Goal: Use online tool/utility: Utilize a website feature to perform a specific function

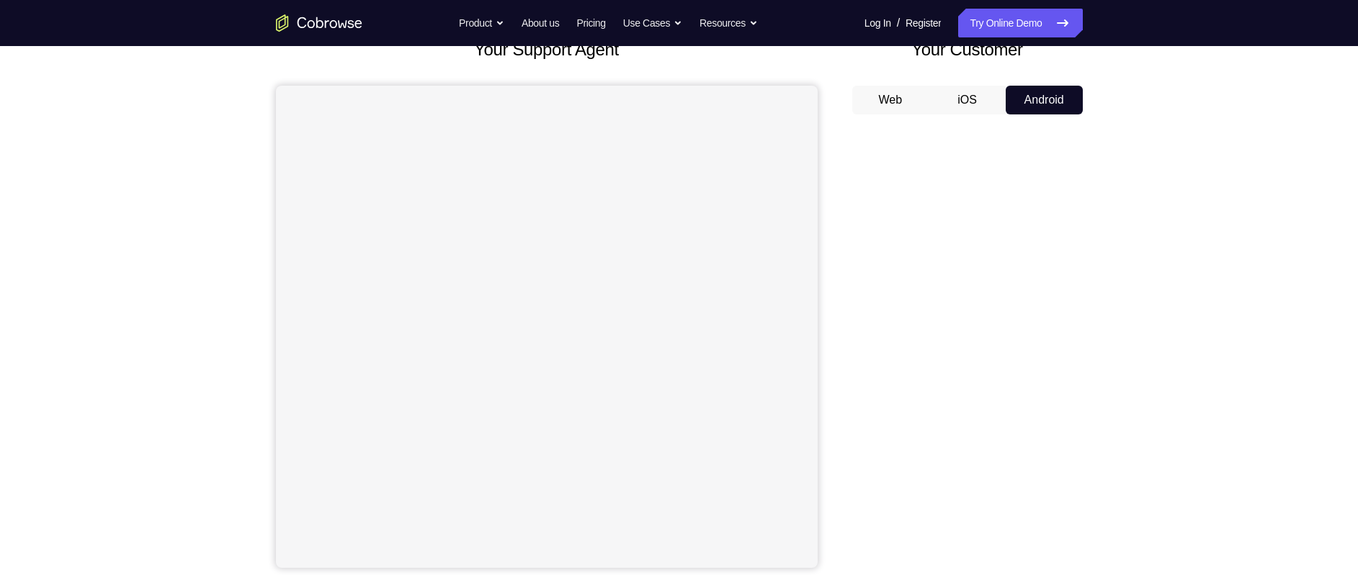
scroll to position [102, 0]
click at [1131, 197] on div "Your Support Agent Your Customer Web iOS Android Next Steps We’d be happy to gi…" at bounding box center [679, 420] width 1358 height 950
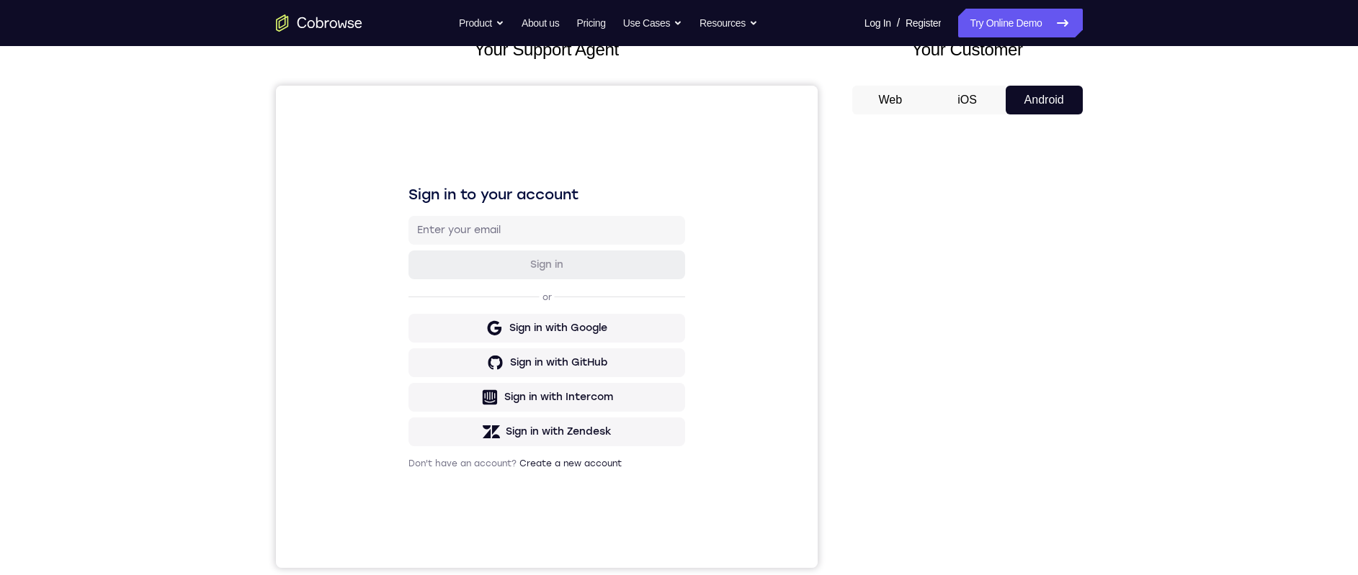
scroll to position [203, 0]
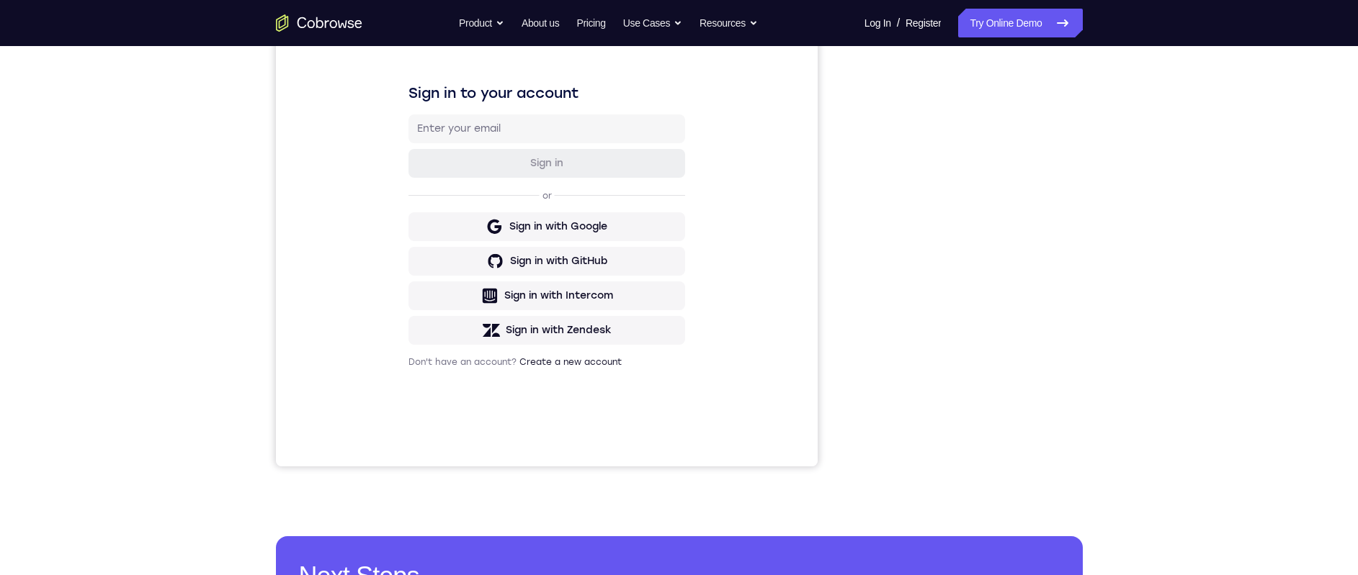
click at [1131, 340] on div "Your Support Agent Your Customer Web iOS Android Next Steps We’d be happy to gi…" at bounding box center [679, 318] width 1358 height 950
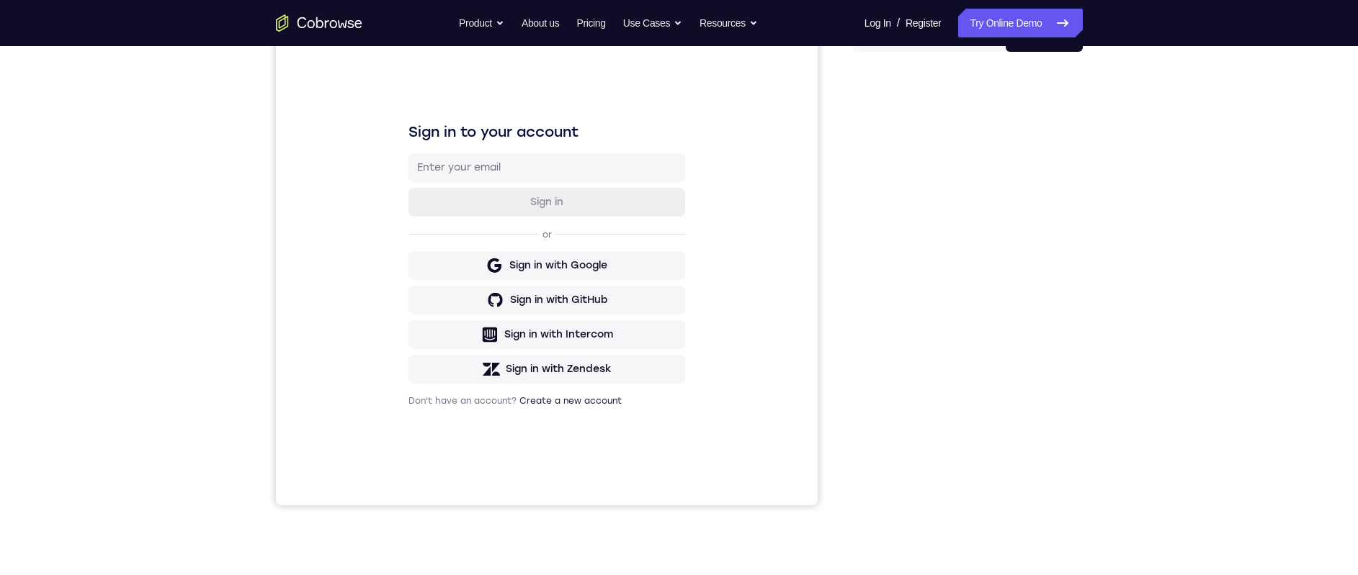
scroll to position [111, 0]
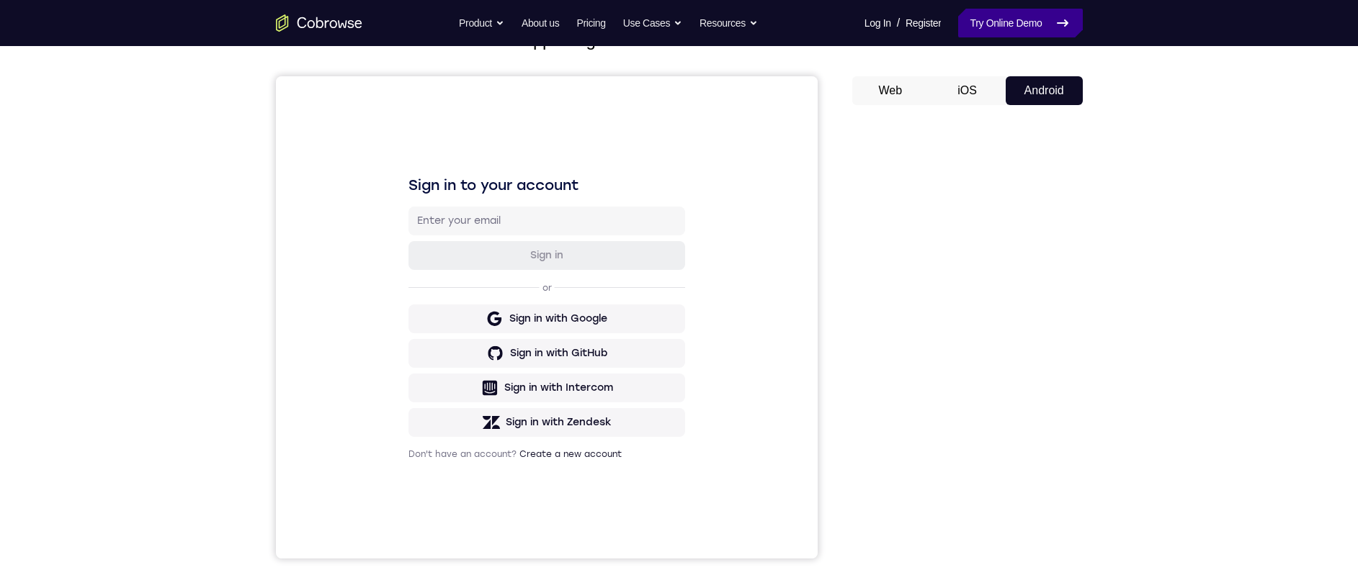
click at [985, 28] on link "Try Online Demo" at bounding box center [1020, 23] width 124 height 29
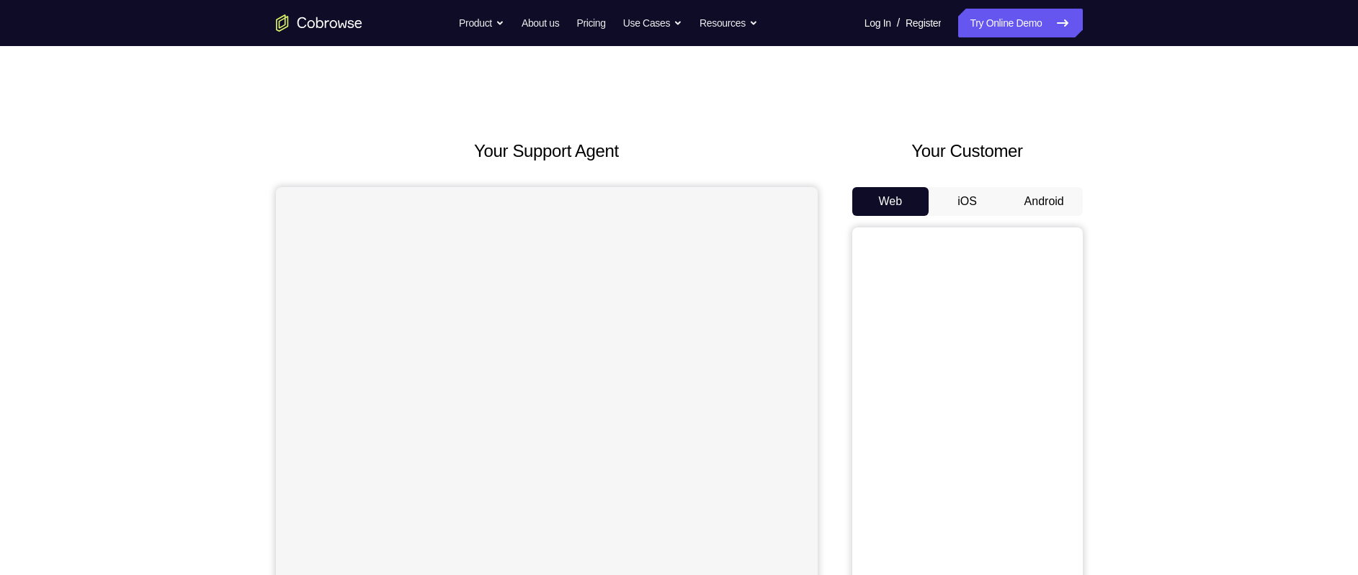
scroll to position [75, 0]
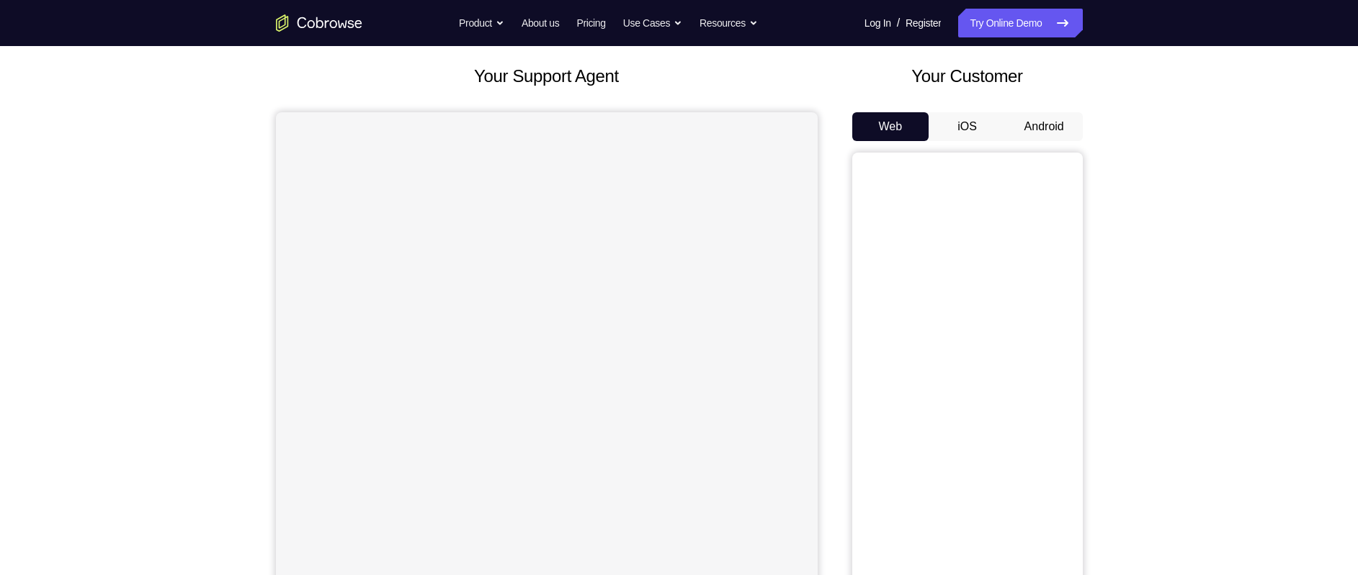
click at [1052, 136] on button "Android" at bounding box center [1043, 126] width 77 height 29
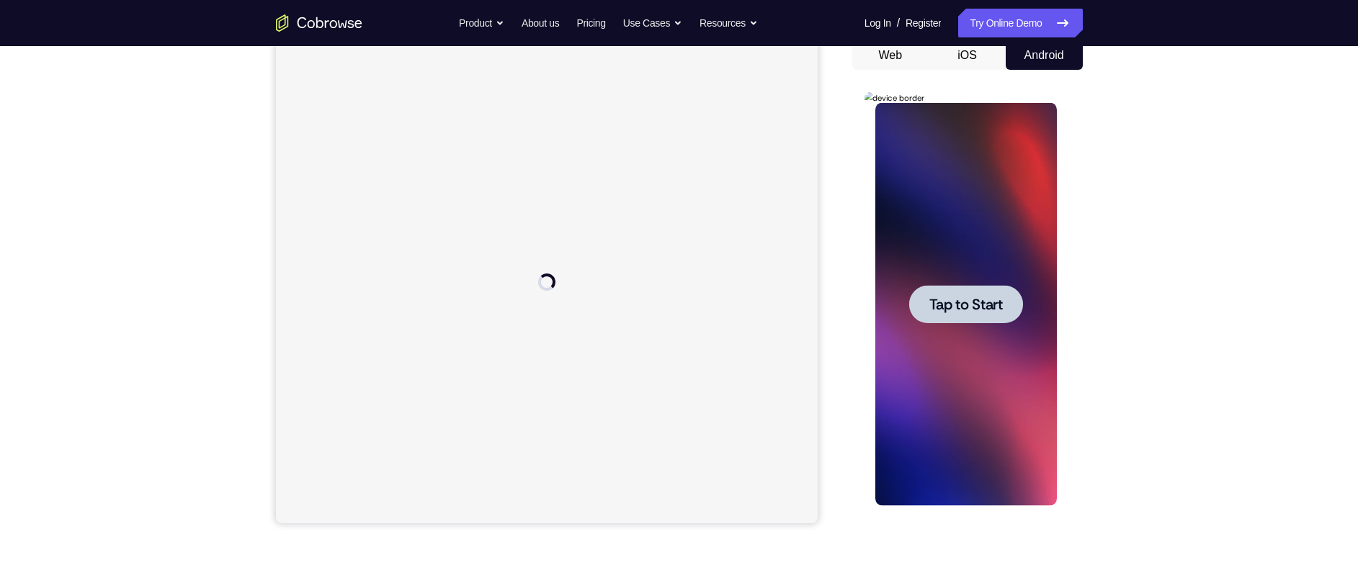
scroll to position [166, 0]
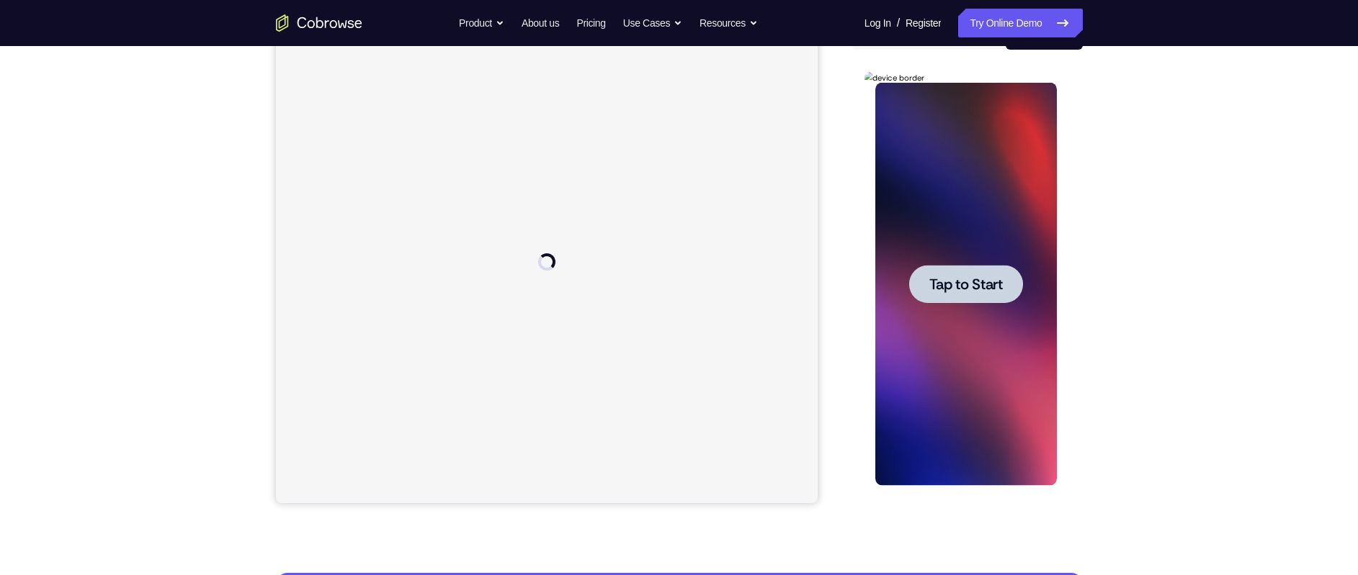
click at [970, 297] on div at bounding box center [966, 284] width 114 height 38
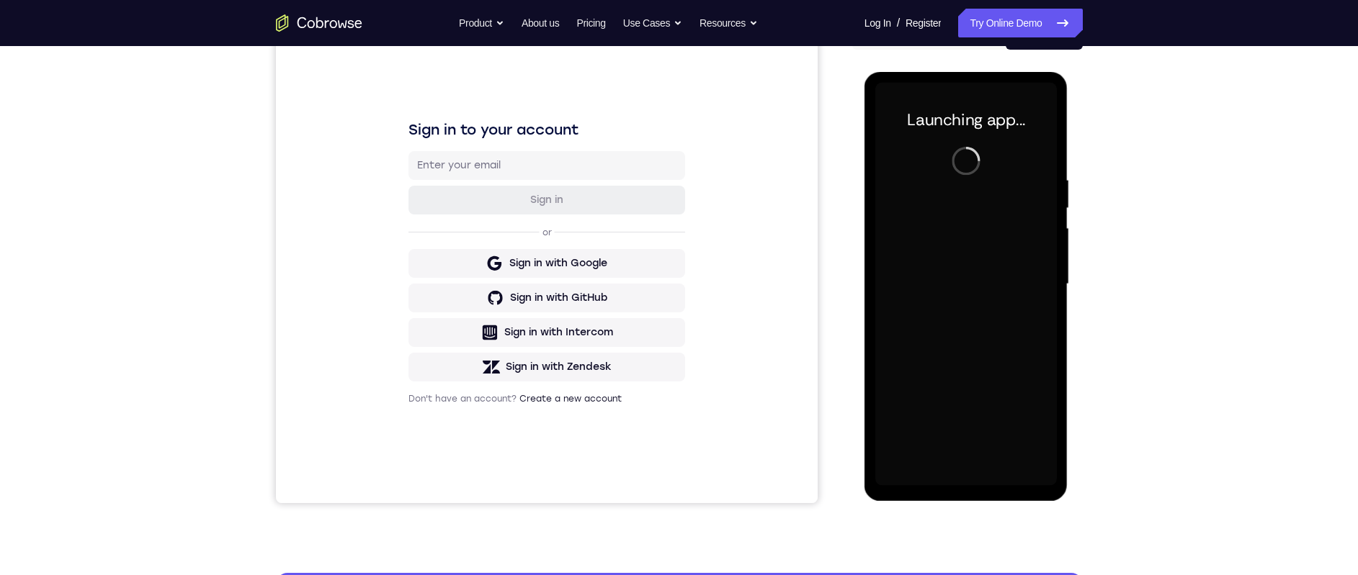
scroll to position [192, 0]
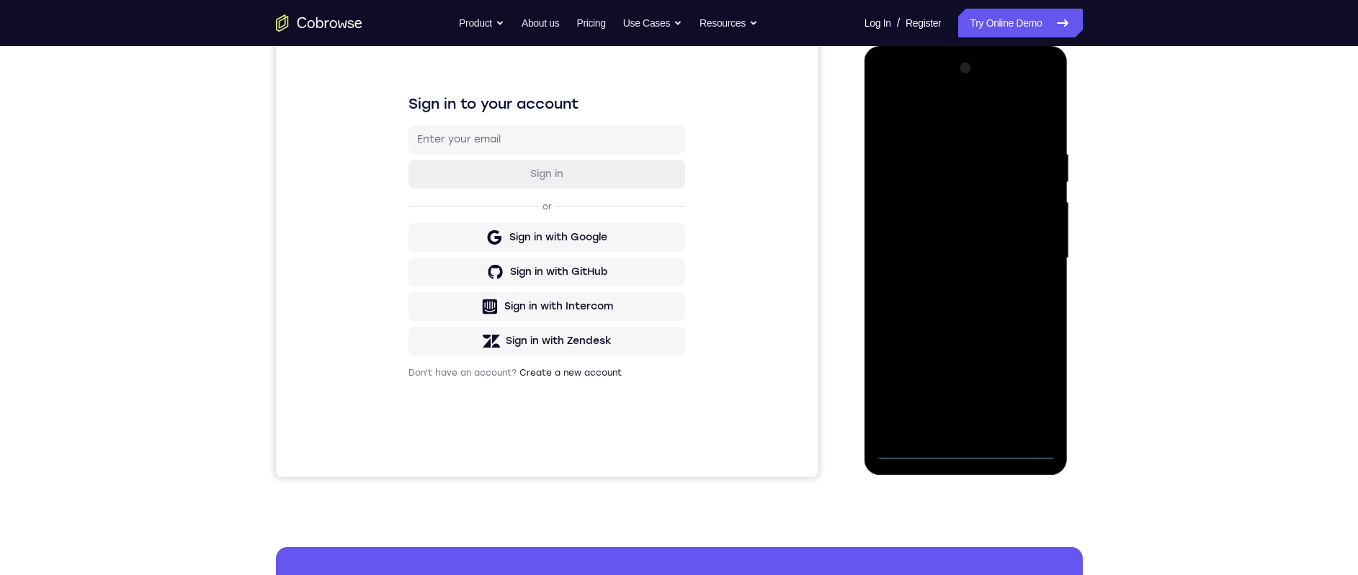
click at [968, 449] on div at bounding box center [966, 258] width 182 height 403
click at [968, 448] on div at bounding box center [966, 258] width 182 height 403
click at [1032, 394] on div at bounding box center [966, 258] width 182 height 403
click at [908, 107] on div at bounding box center [966, 258] width 182 height 403
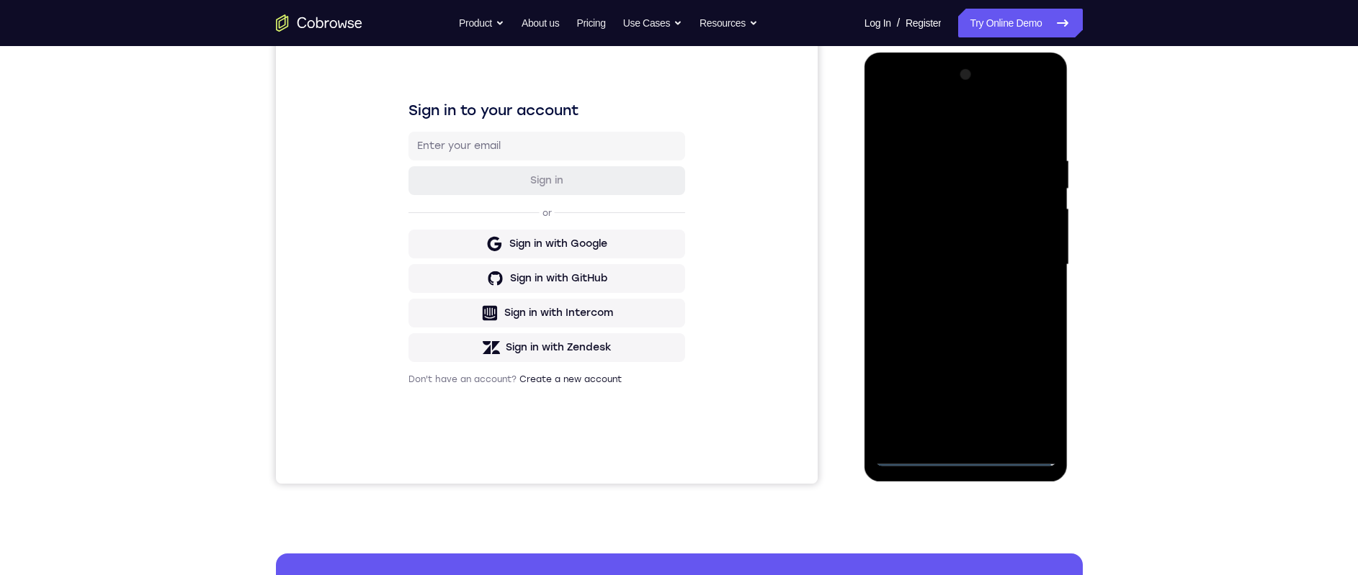
click at [1027, 259] on div at bounding box center [966, 264] width 182 height 403
click at [945, 287] on div at bounding box center [966, 264] width 182 height 403
click at [953, 243] on div at bounding box center [966, 264] width 182 height 403
click at [949, 233] on div at bounding box center [966, 264] width 182 height 403
click at [941, 264] on div at bounding box center [966, 264] width 182 height 403
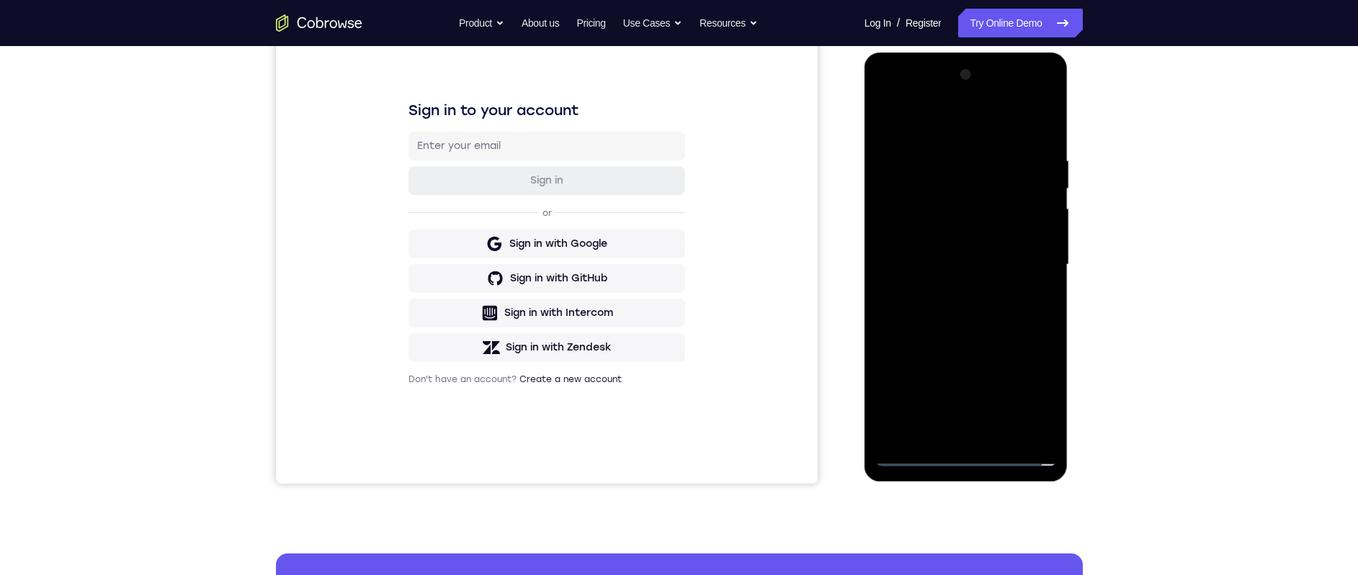
click at [987, 312] on div at bounding box center [966, 264] width 182 height 403
click at [975, 301] on div at bounding box center [966, 264] width 182 height 403
click at [975, 307] on div at bounding box center [966, 264] width 182 height 403
drag, startPoint x: 962, startPoint y: 131, endPoint x: 1017, endPoint y: 176, distance: 70.6
click at [1070, 120] on html "Online web based iOS Simulators and Android Emulators. Run iPhone, iPad, Mobile…" at bounding box center [966, 269] width 205 height 432
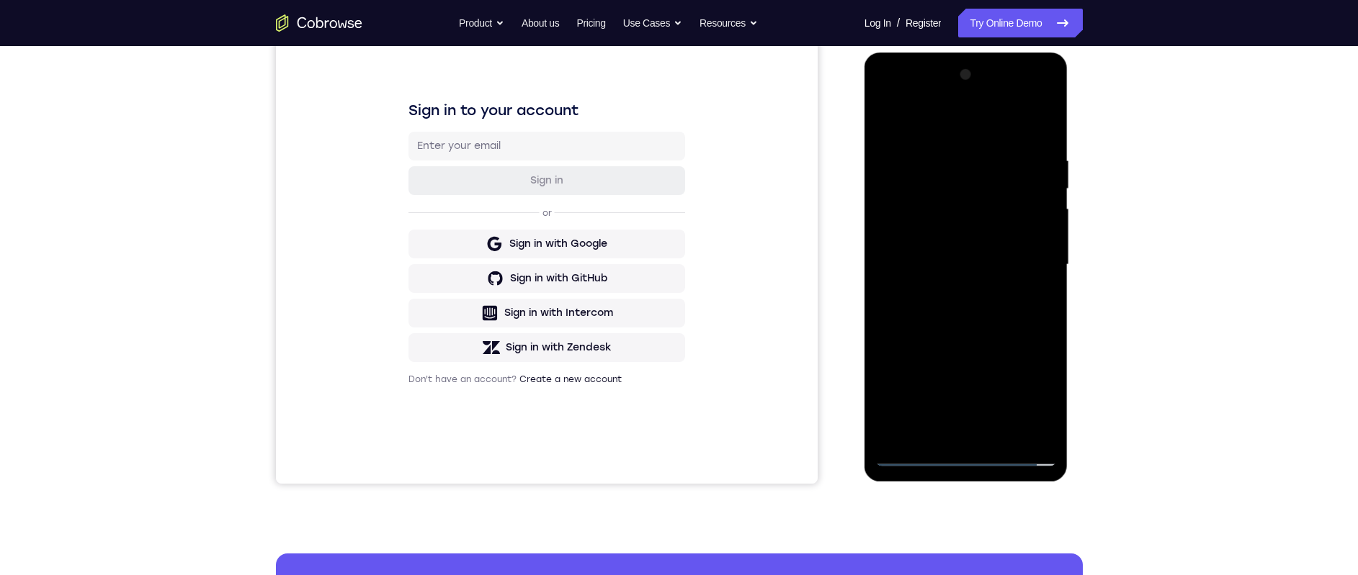
click at [965, 328] on div at bounding box center [966, 264] width 182 height 403
drag, startPoint x: 964, startPoint y: 375, endPoint x: 967, endPoint y: 307, distance: 67.8
click at [967, 304] on div at bounding box center [966, 264] width 182 height 403
click at [1004, 431] on div at bounding box center [966, 264] width 182 height 403
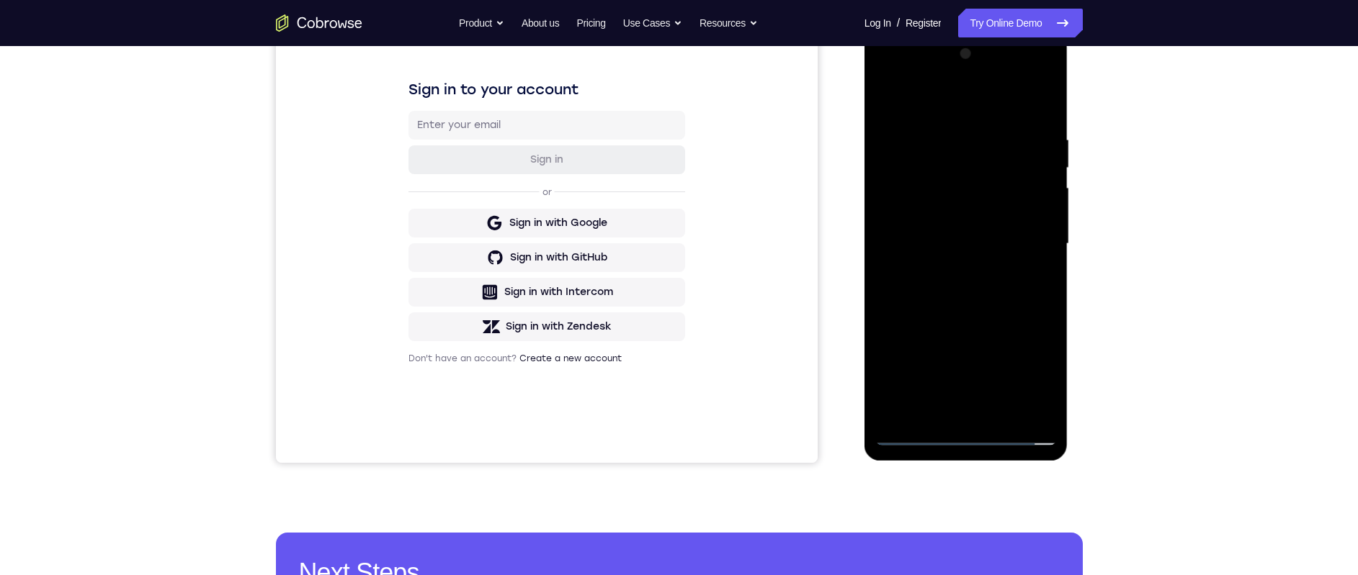
click at [951, 321] on div at bounding box center [966, 243] width 182 height 403
click at [944, 232] on div at bounding box center [966, 243] width 182 height 403
click at [917, 429] on div at bounding box center [966, 243] width 182 height 403
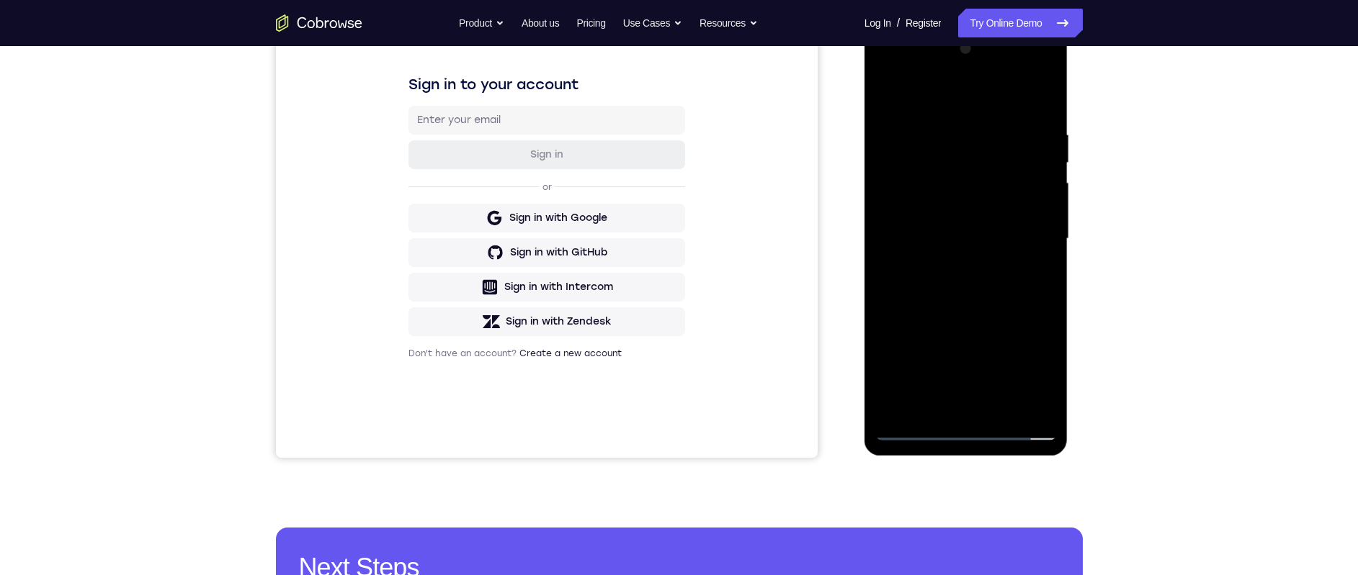
scroll to position [241, 0]
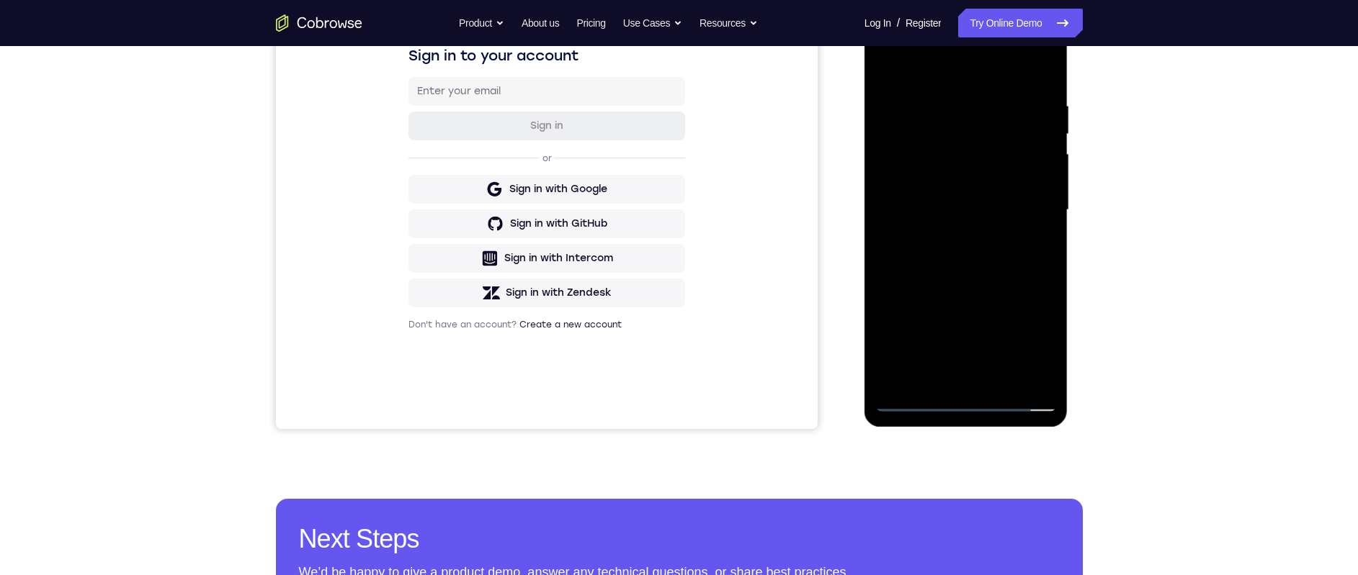
click at [915, 400] on div at bounding box center [966, 210] width 182 height 403
click at [921, 163] on div at bounding box center [966, 210] width 182 height 403
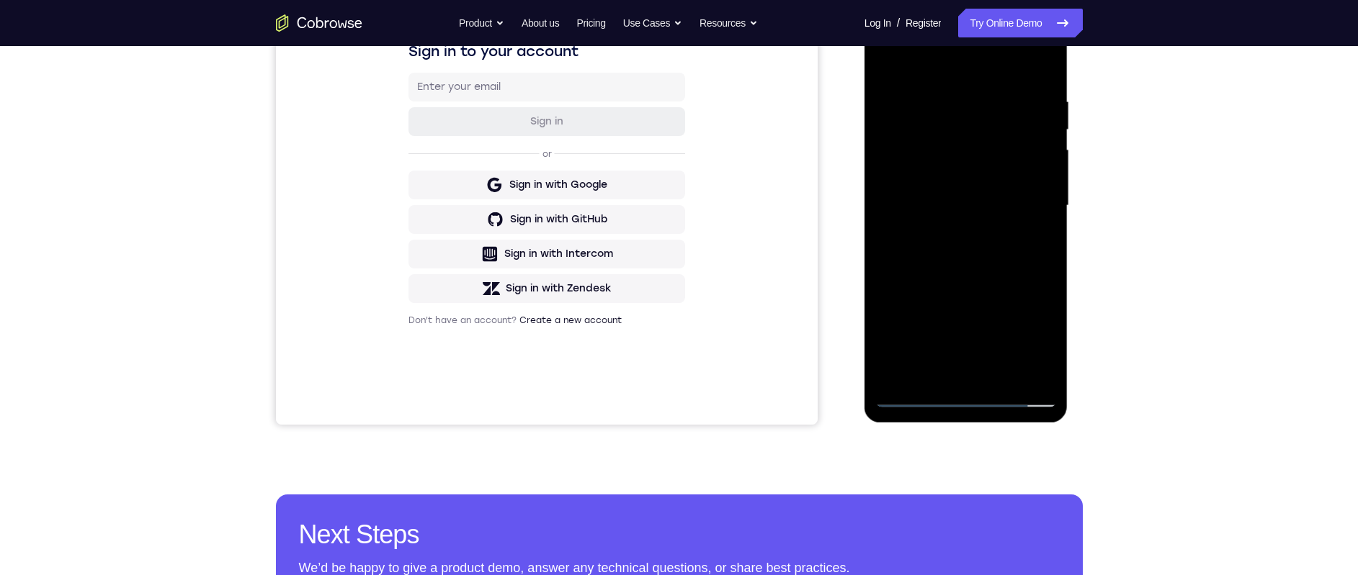
click at [909, 395] on div at bounding box center [966, 205] width 182 height 403
drag, startPoint x: 934, startPoint y: 338, endPoint x: 931, endPoint y: 353, distance: 15.5
click at [931, 353] on div at bounding box center [966, 205] width 182 height 403
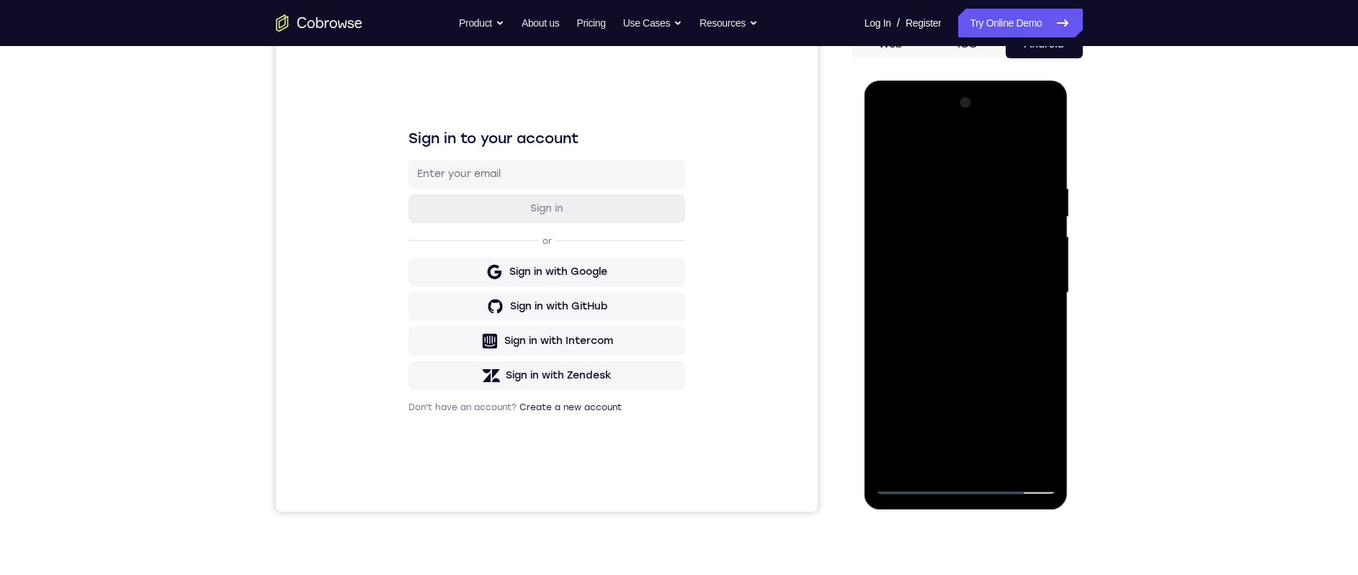
drag, startPoint x: 949, startPoint y: 241, endPoint x: 1050, endPoint y: 238, distance: 100.9
click at [1045, 150] on div at bounding box center [966, 292] width 182 height 403
click at [1031, 463] on div at bounding box center [966, 292] width 182 height 403
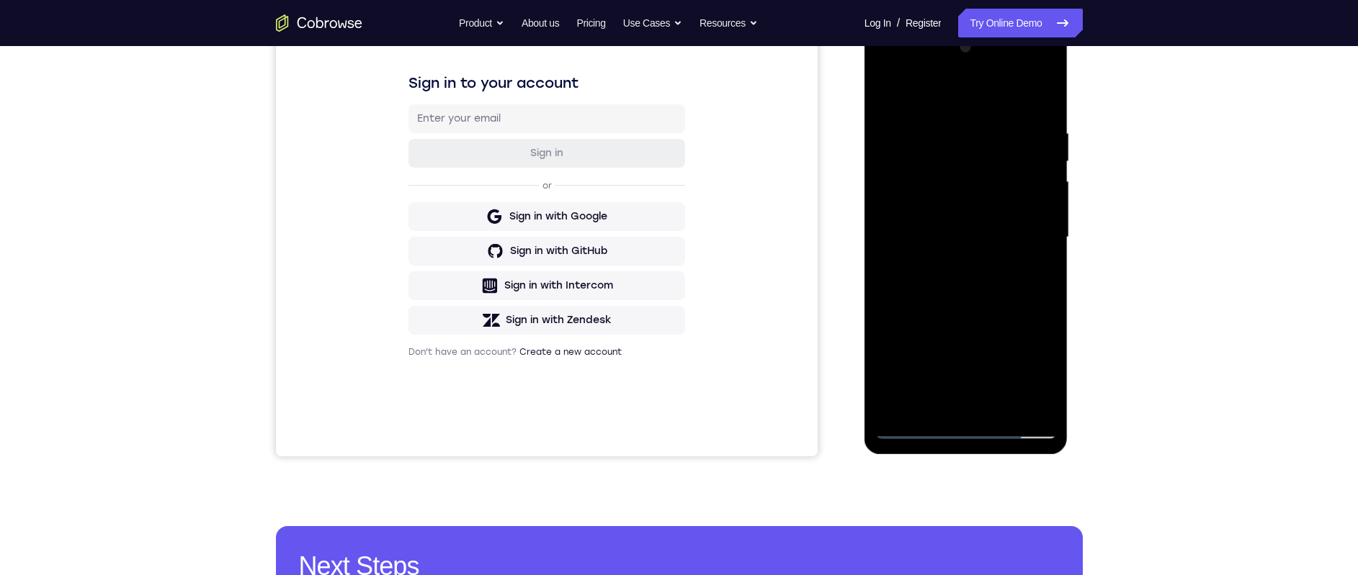
click at [920, 427] on div at bounding box center [966, 237] width 182 height 403
drag, startPoint x: 949, startPoint y: 202, endPoint x: 959, endPoint y: 184, distance: 20.0
click at [956, 169] on div at bounding box center [966, 237] width 182 height 403
drag, startPoint x: 960, startPoint y: 109, endPoint x: 964, endPoint y: 48, distance: 61.3
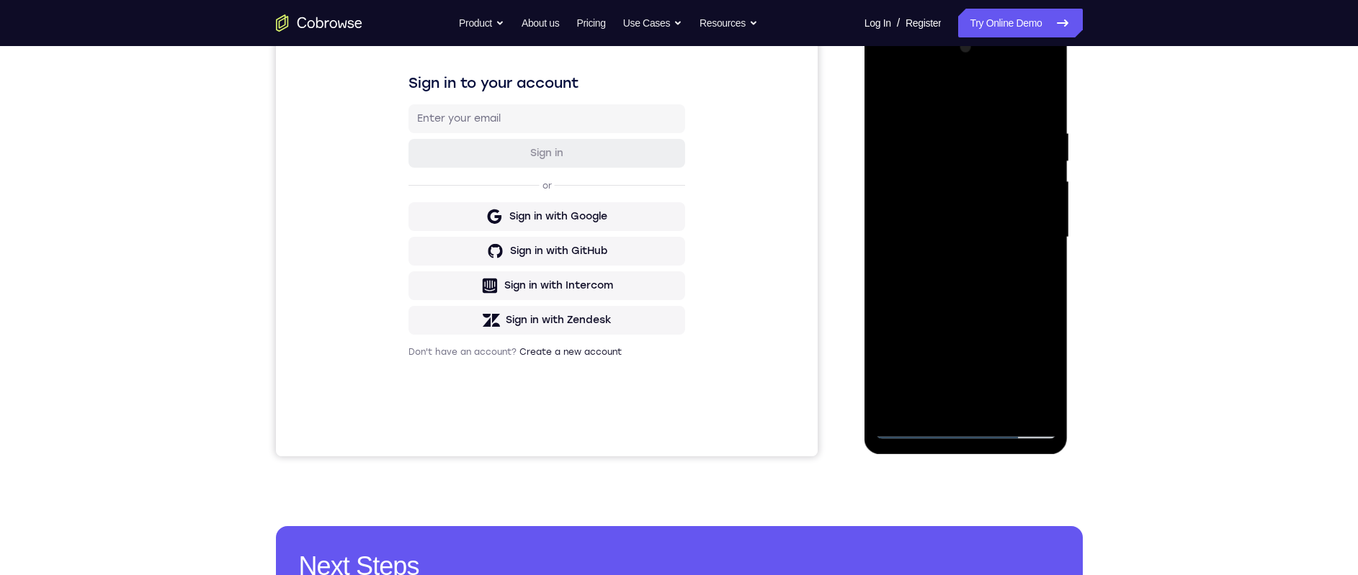
click at [964, 46] on div at bounding box center [966, 237] width 182 height 403
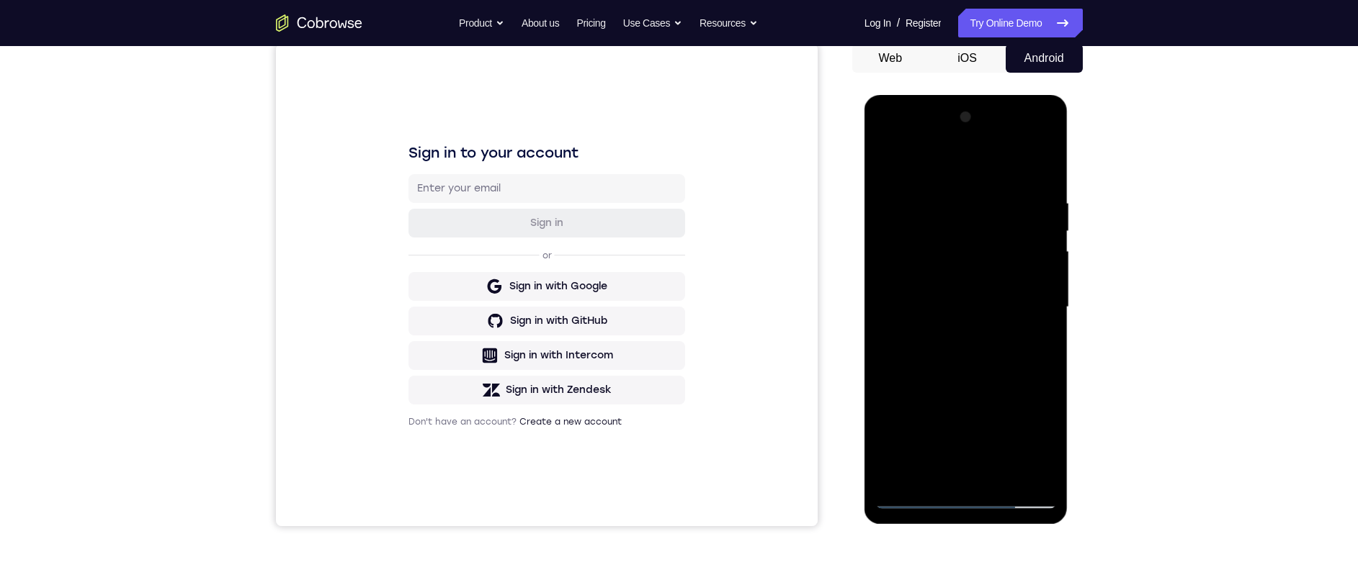
drag, startPoint x: 987, startPoint y: 399, endPoint x: 991, endPoint y: 209, distance: 190.2
click at [994, 202] on div at bounding box center [966, 307] width 182 height 403
drag, startPoint x: 969, startPoint y: 393, endPoint x: 991, endPoint y: 267, distance: 127.3
click at [995, 245] on div at bounding box center [966, 307] width 182 height 403
drag, startPoint x: 978, startPoint y: 339, endPoint x: 991, endPoint y: 233, distance: 106.0
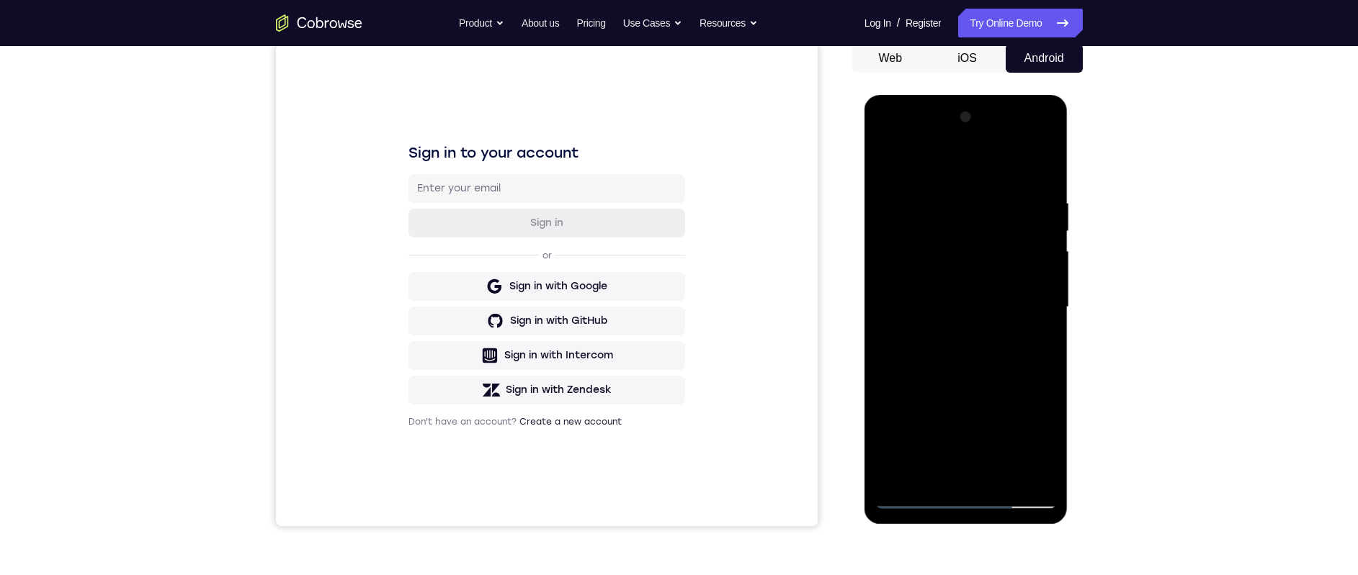
click at [992, 233] on div at bounding box center [966, 307] width 182 height 403
drag, startPoint x: 971, startPoint y: 326, endPoint x: 998, endPoint y: 174, distance: 155.0
click at [995, 194] on div at bounding box center [966, 307] width 182 height 403
drag, startPoint x: 954, startPoint y: 372, endPoint x: 957, endPoint y: 310, distance: 62.7
click at [955, 299] on div at bounding box center [966, 307] width 182 height 403
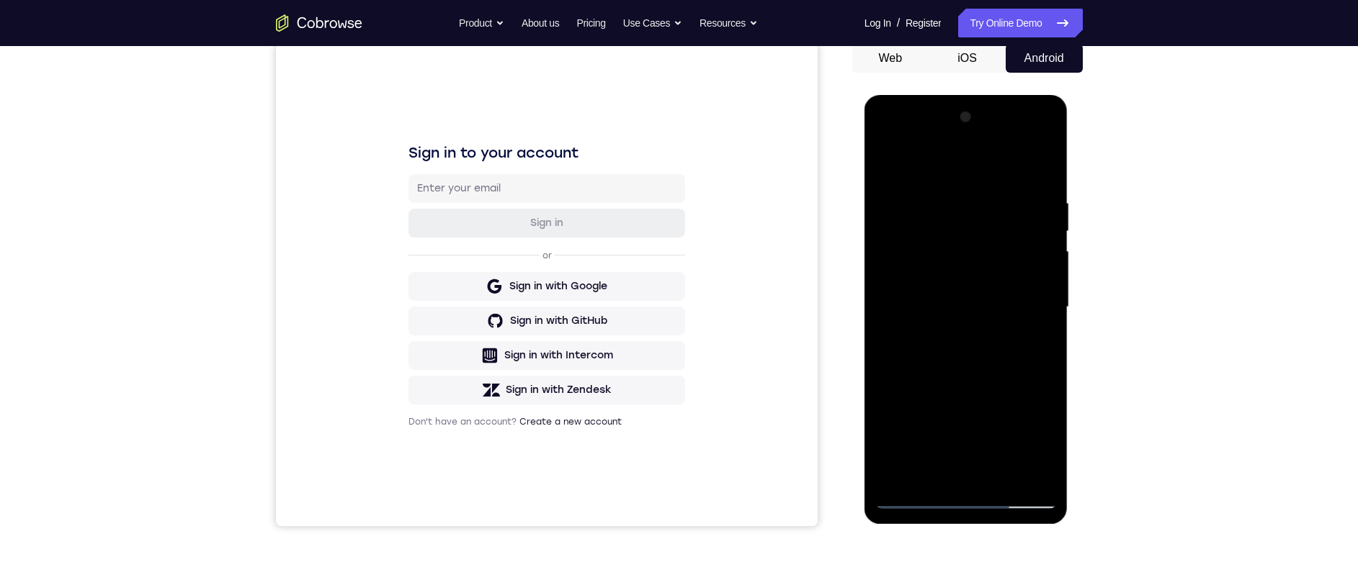
drag, startPoint x: 967, startPoint y: 393, endPoint x: 964, endPoint y: 308, distance: 84.3
click at [964, 308] on div at bounding box center [966, 307] width 182 height 403
click at [973, 134] on div at bounding box center [966, 307] width 182 height 403
click at [931, 164] on div at bounding box center [966, 307] width 182 height 403
click at [898, 250] on div at bounding box center [966, 307] width 182 height 403
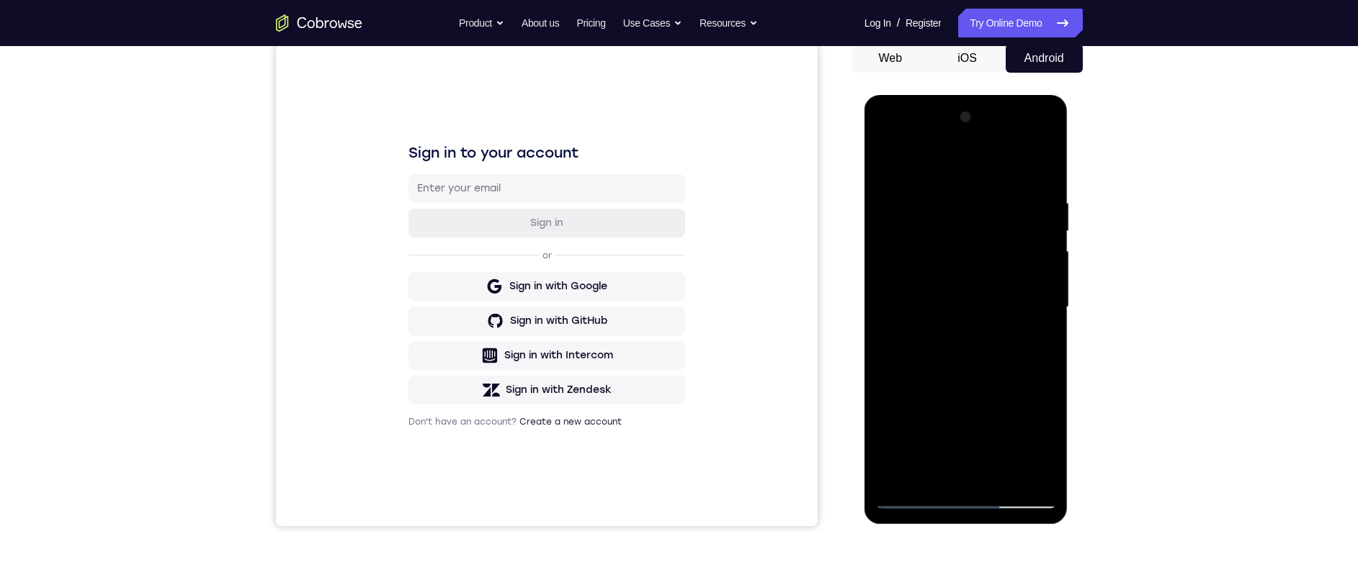
click at [920, 300] on div at bounding box center [966, 307] width 182 height 403
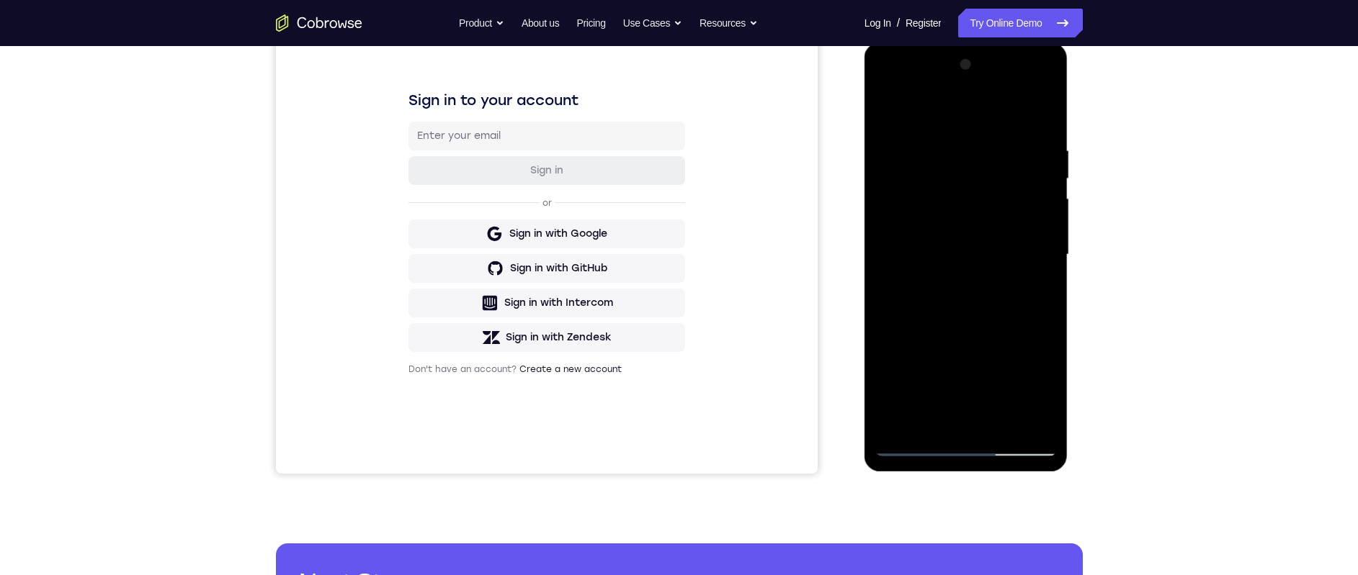
click at [937, 236] on div at bounding box center [966, 254] width 182 height 403
click at [970, 261] on div at bounding box center [966, 254] width 182 height 403
click at [987, 317] on div at bounding box center [966, 254] width 182 height 403
drag, startPoint x: 959, startPoint y: 120, endPoint x: 1060, endPoint y: 109, distance: 102.1
click at [1018, 116] on div at bounding box center [966, 254] width 182 height 403
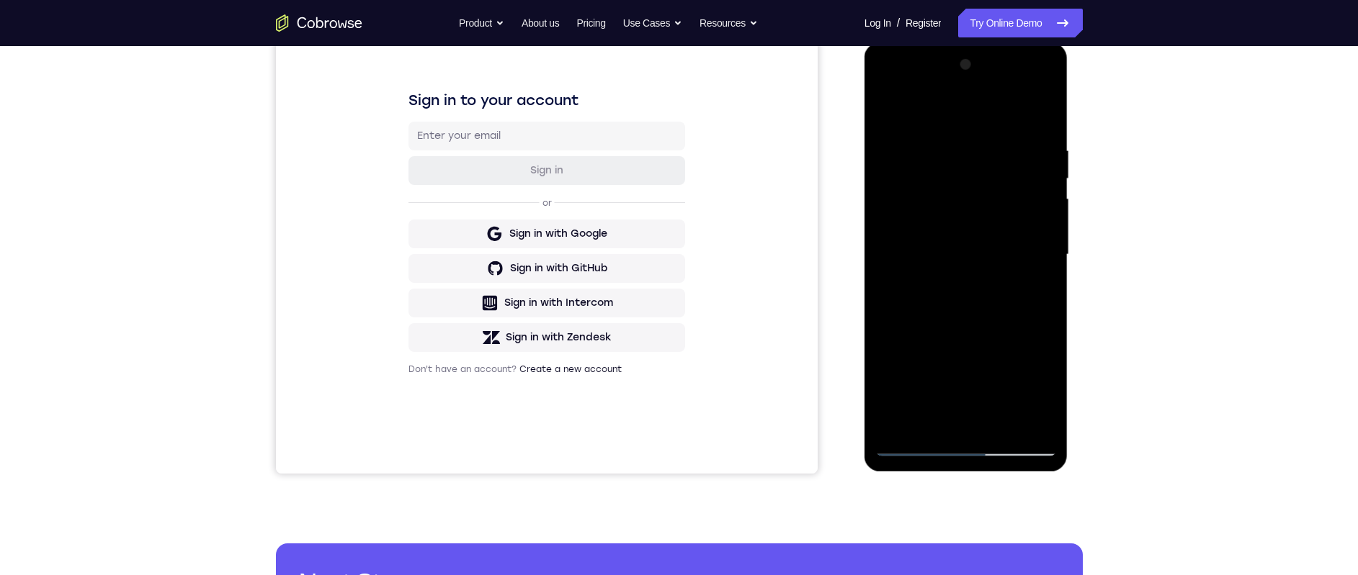
click at [971, 418] on div at bounding box center [966, 254] width 182 height 403
click at [921, 125] on div at bounding box center [966, 254] width 182 height 403
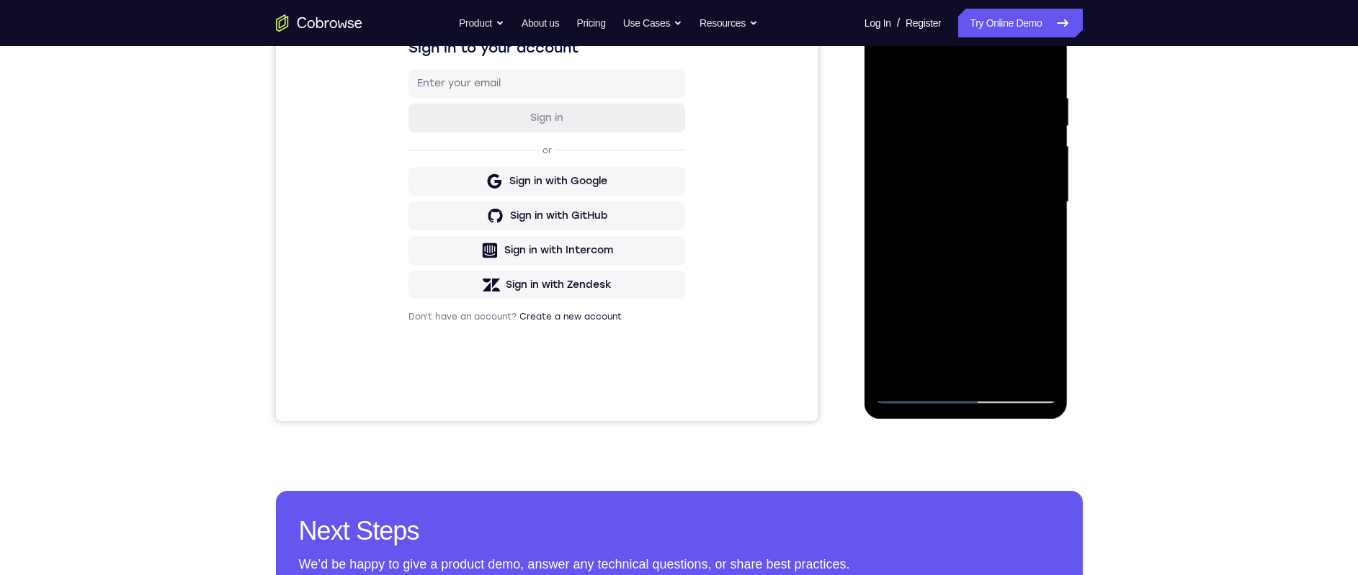
click at [911, 398] on div at bounding box center [966, 202] width 182 height 403
drag, startPoint x: 933, startPoint y: 328, endPoint x: 959, endPoint y: 244, distance: 88.2
click at [959, 244] on div at bounding box center [966, 202] width 182 height 403
drag, startPoint x: 948, startPoint y: 245, endPoint x: 962, endPoint y: 141, distance: 104.6
click at [957, 156] on div at bounding box center [966, 202] width 182 height 403
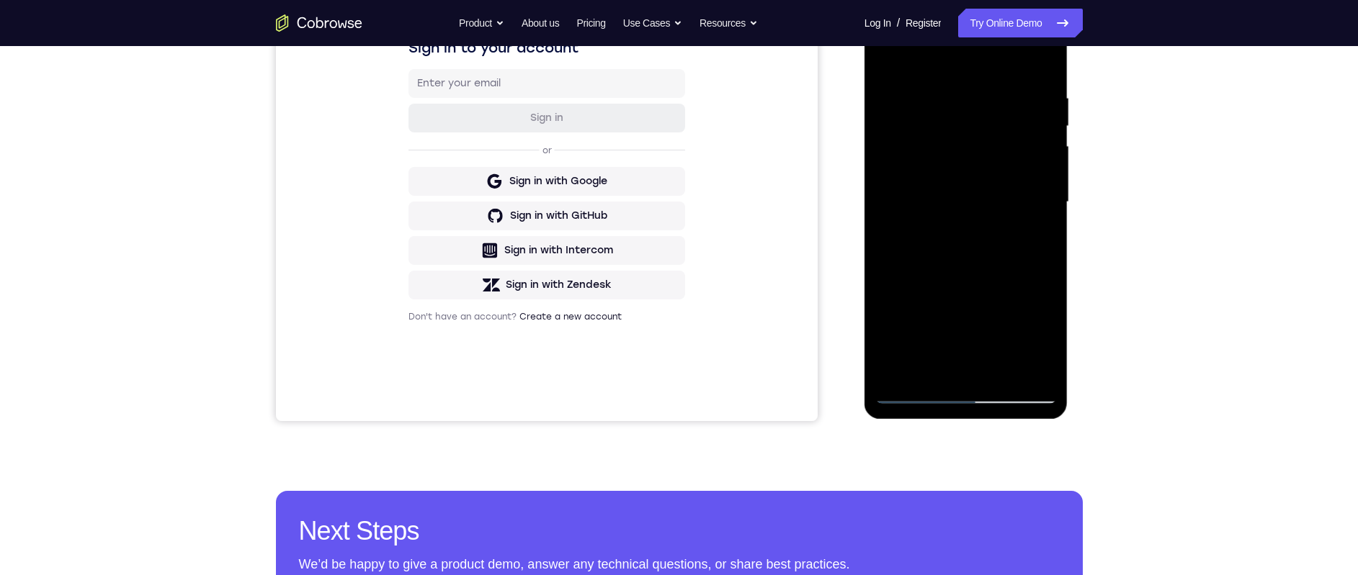
scroll to position [298, 0]
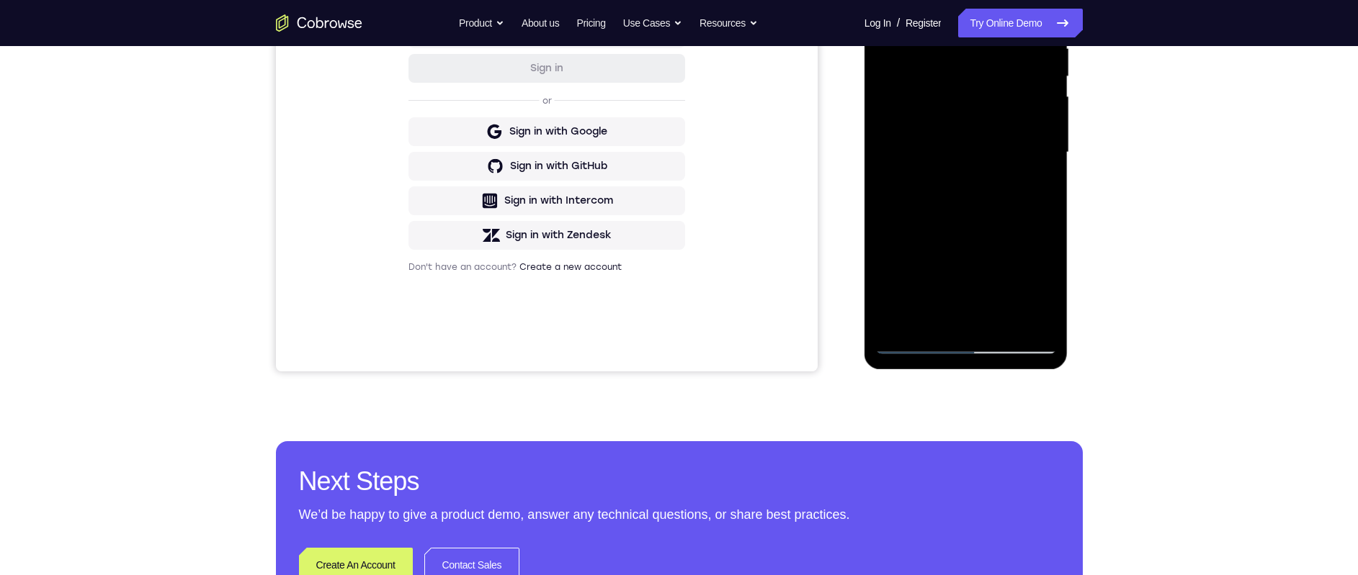
drag, startPoint x: 959, startPoint y: 212, endPoint x: 980, endPoint y: 106, distance: 107.9
click at [980, 112] on div at bounding box center [966, 152] width 182 height 403
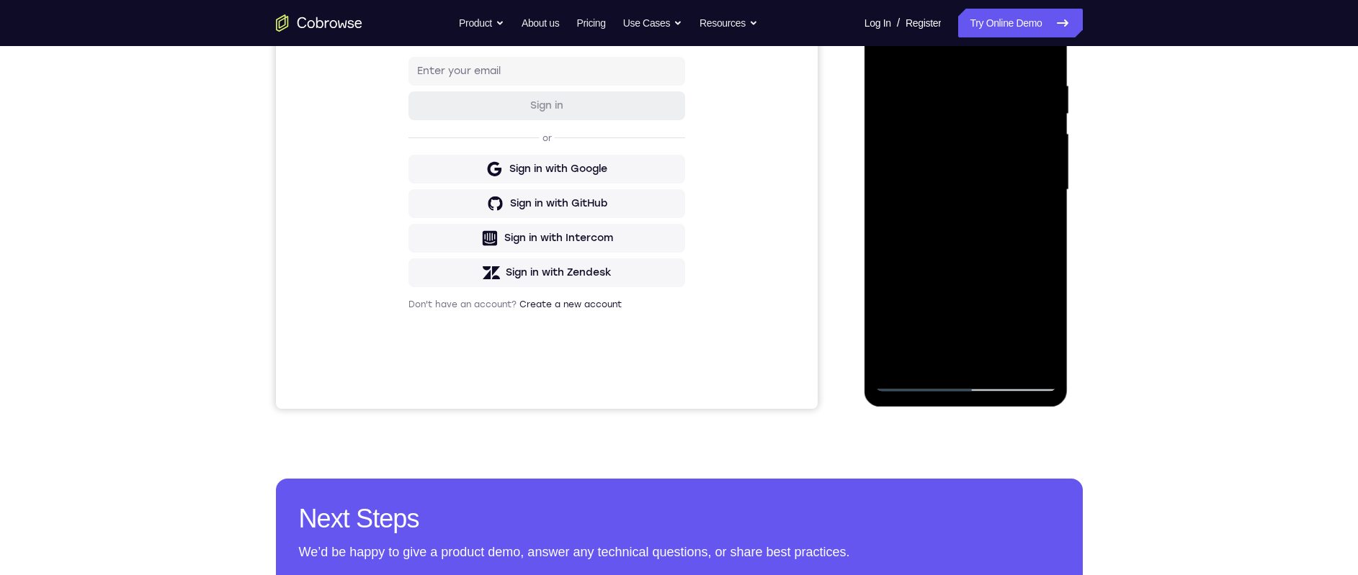
drag, startPoint x: 978, startPoint y: 184, endPoint x: 1008, endPoint y: 186, distance: 30.3
click at [1009, 185] on div at bounding box center [966, 189] width 182 height 403
drag, startPoint x: 928, startPoint y: 189, endPoint x: 1047, endPoint y: 187, distance: 118.9
click at [1047, 187] on div at bounding box center [966, 189] width 182 height 403
drag, startPoint x: 927, startPoint y: 199, endPoint x: 1068, endPoint y: 172, distance: 143.7
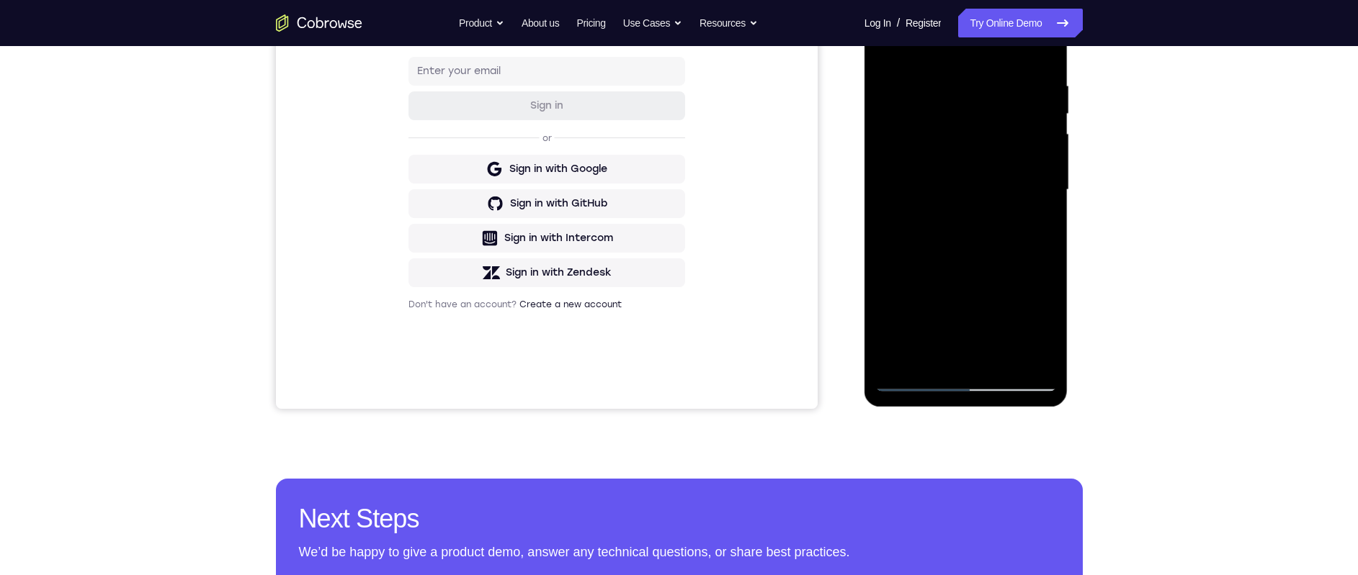
click at [1068, 172] on div at bounding box center [966, 194] width 205 height 432
drag, startPoint x: 1004, startPoint y: 234, endPoint x: 1002, endPoint y: 127, distance: 107.3
click at [1002, 127] on div at bounding box center [966, 189] width 182 height 403
drag, startPoint x: 958, startPoint y: 202, endPoint x: 963, endPoint y: 153, distance: 49.2
click at [963, 151] on div at bounding box center [966, 189] width 182 height 403
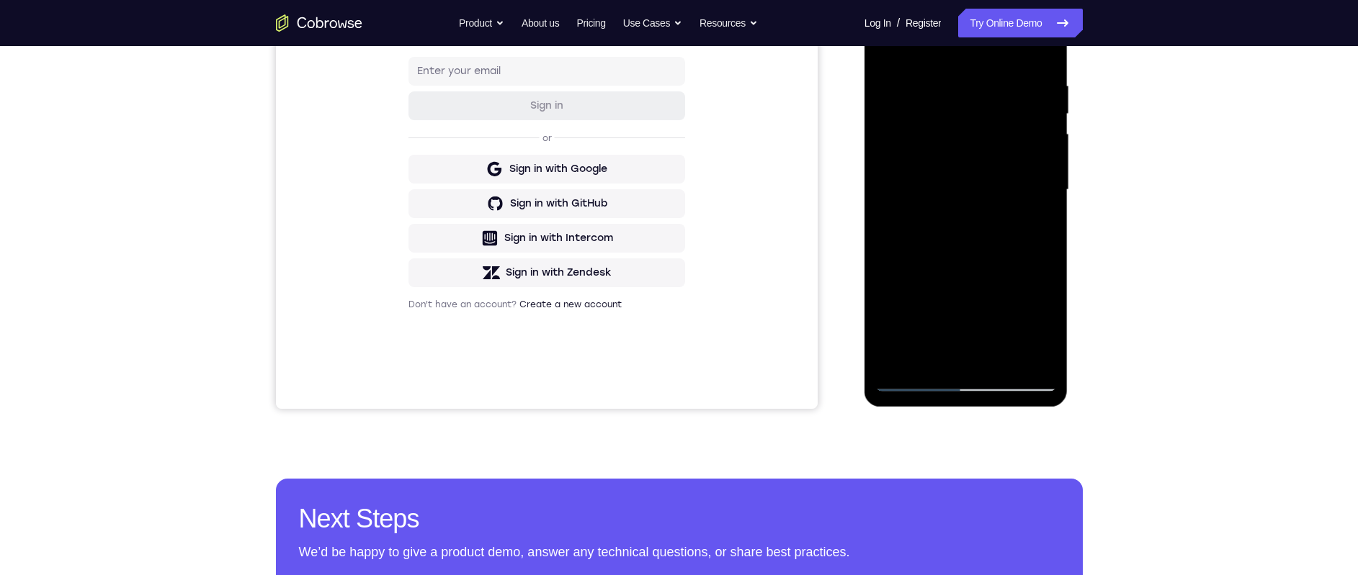
drag, startPoint x: 964, startPoint y: 160, endPoint x: 977, endPoint y: 72, distance: 88.9
click at [977, 73] on div at bounding box center [966, 189] width 182 height 403
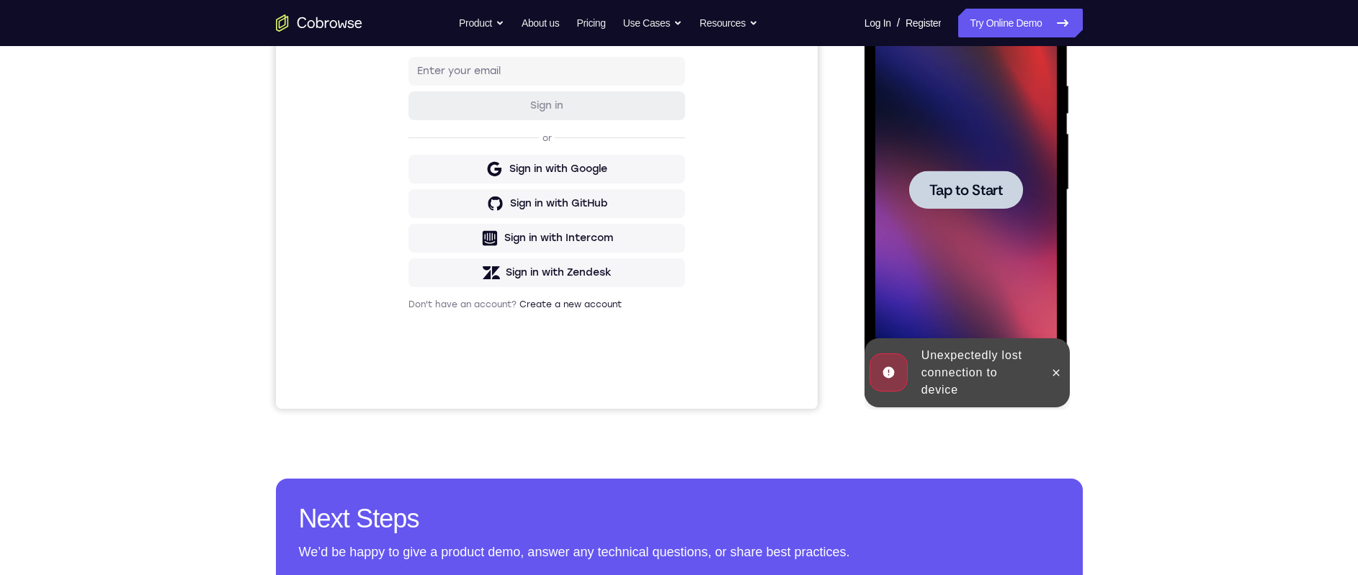
click at [971, 183] on span "Tap to Start" at bounding box center [965, 190] width 73 height 14
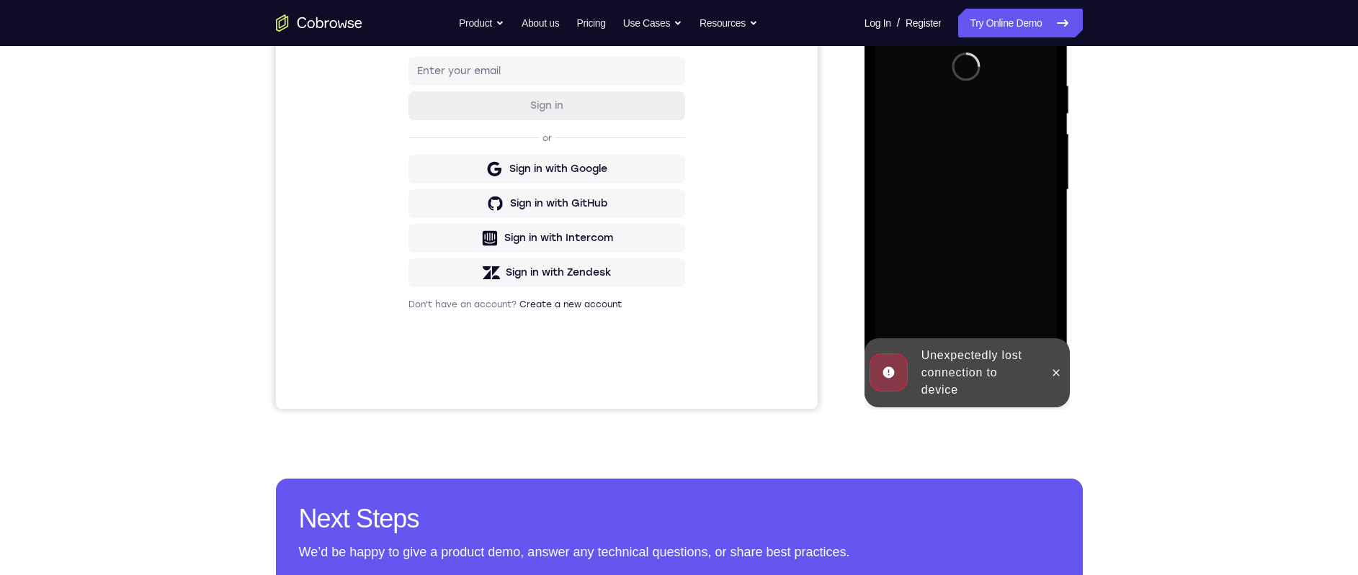
scroll to position [234, 0]
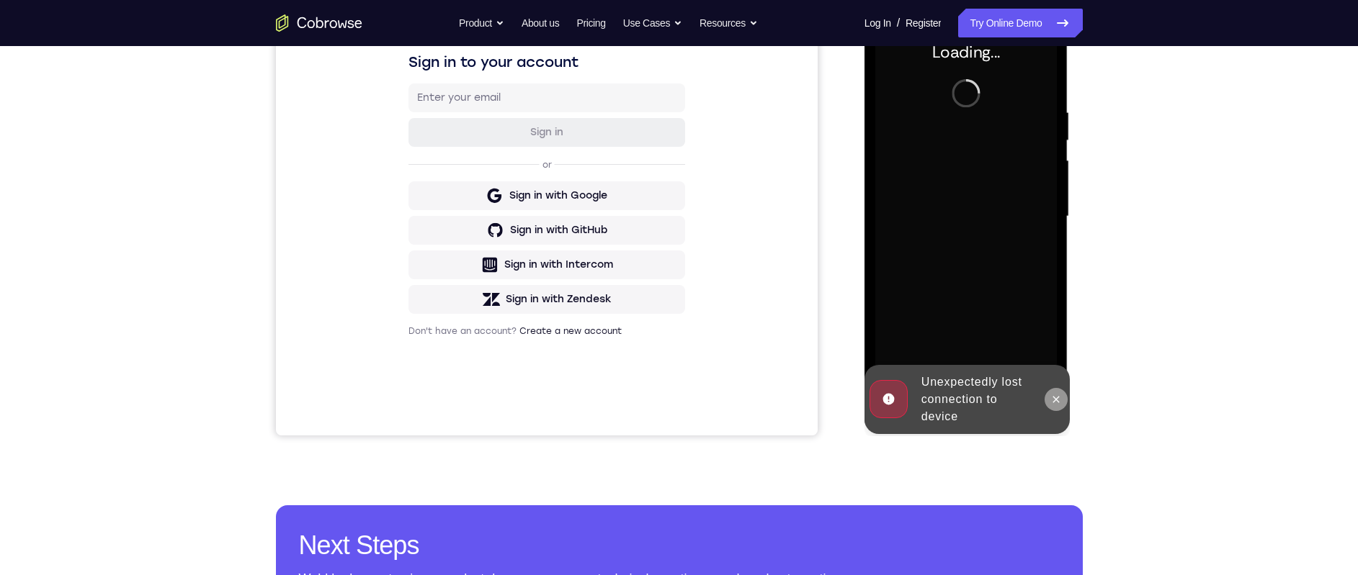
click at [1061, 401] on icon at bounding box center [1056, 400] width 12 height 12
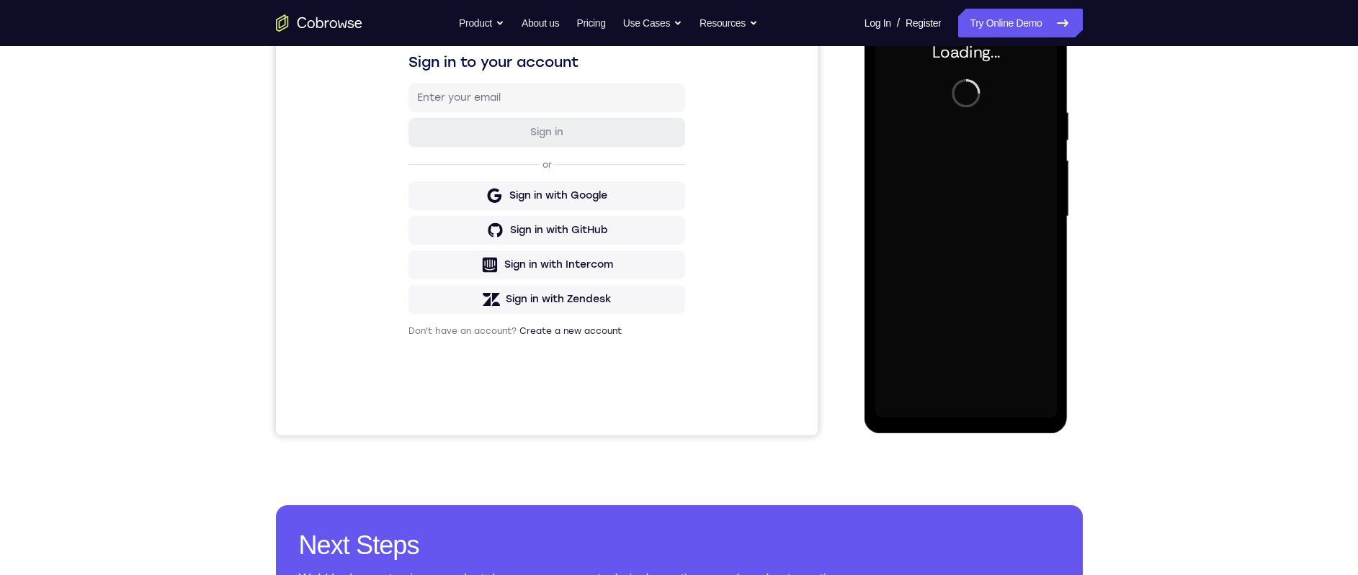
scroll to position [183, 0]
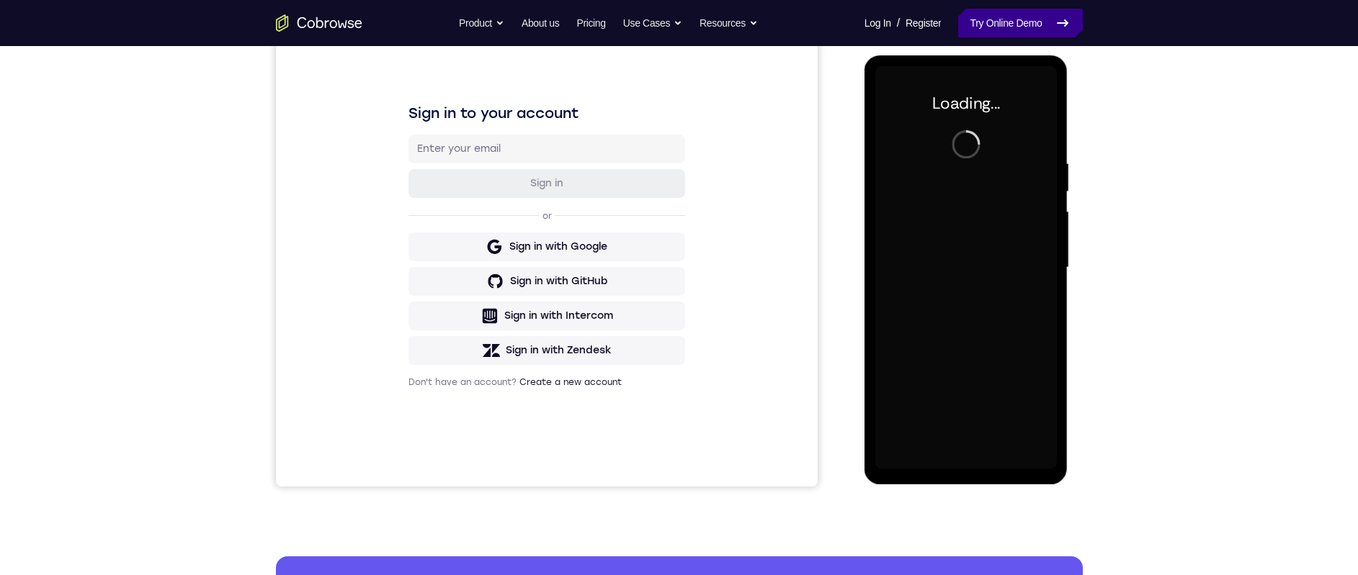
drag, startPoint x: 1031, startPoint y: 32, endPoint x: 197, endPoint y: 0, distance: 834.7
click at [1031, 32] on link "Try Online Demo" at bounding box center [1020, 23] width 124 height 29
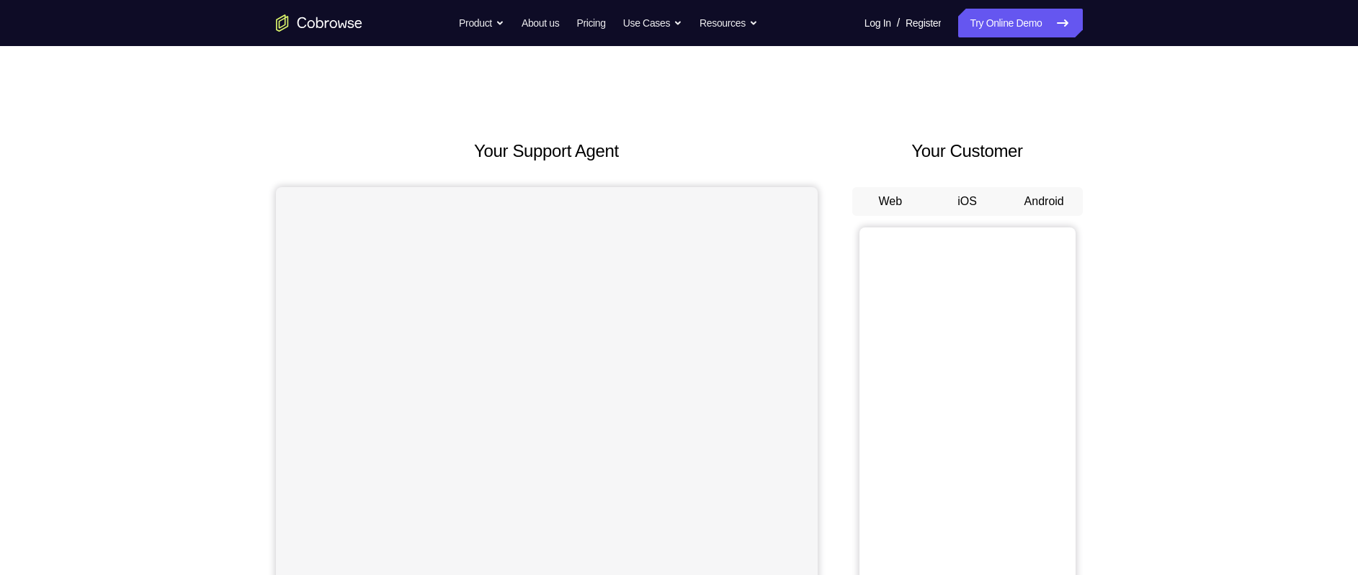
click at [1042, 190] on button "Android" at bounding box center [1043, 201] width 77 height 29
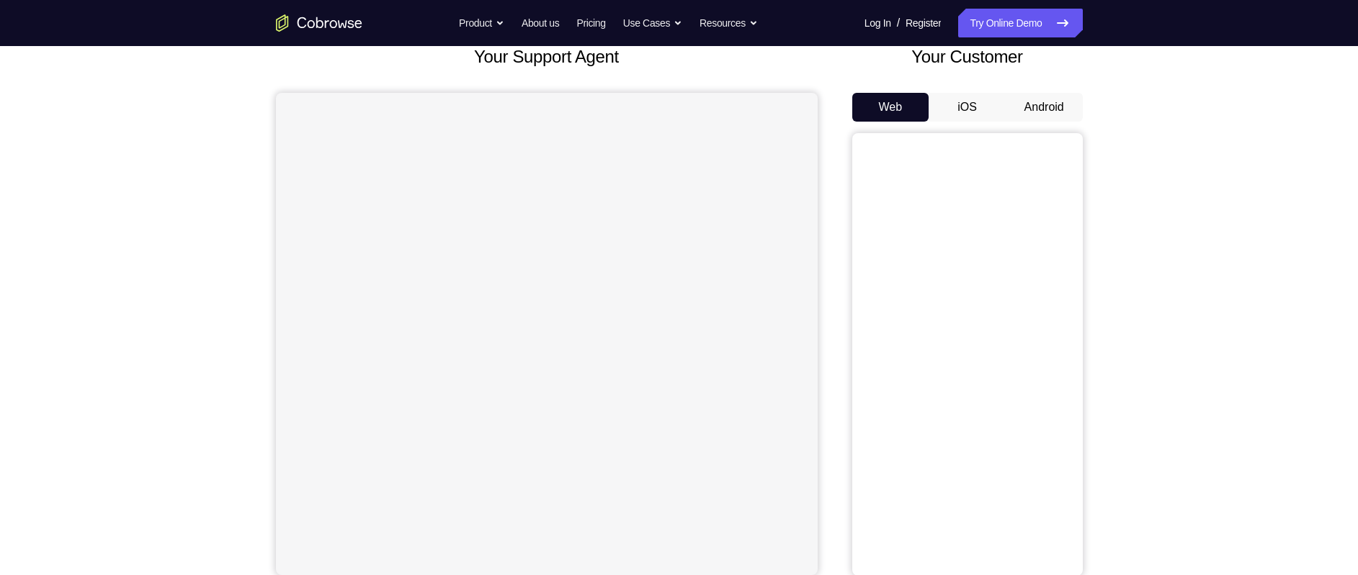
click at [1039, 97] on button "Android" at bounding box center [1043, 107] width 77 height 29
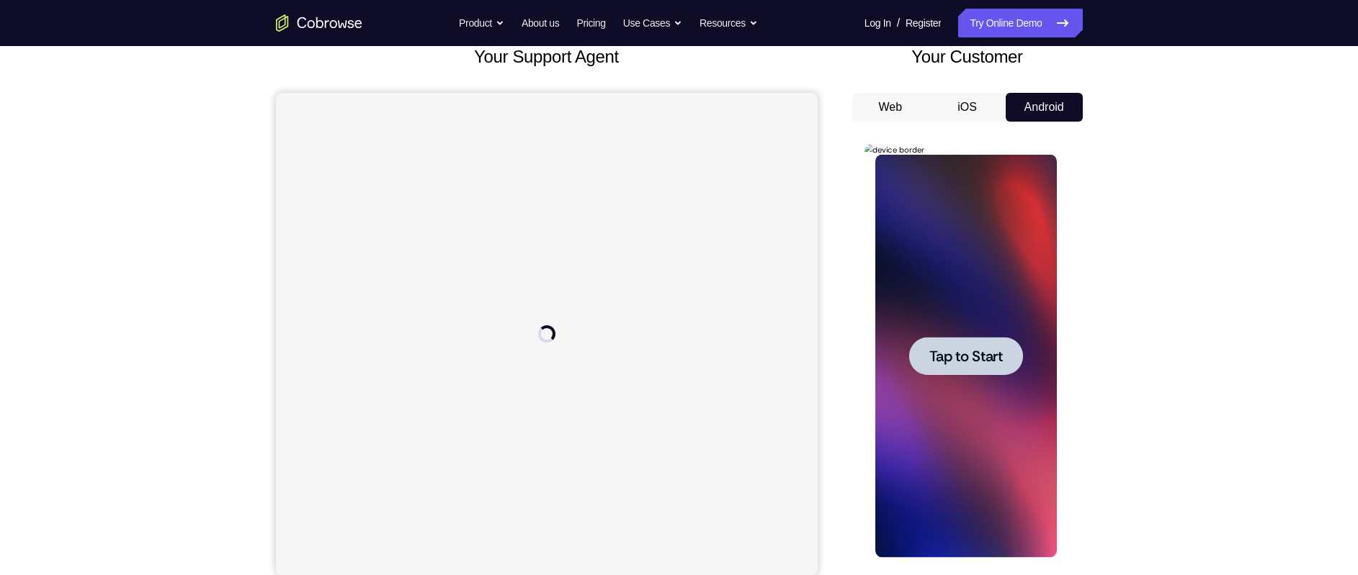
scroll to position [0, 0]
click at [966, 355] on span "Tap to Start" at bounding box center [965, 356] width 73 height 14
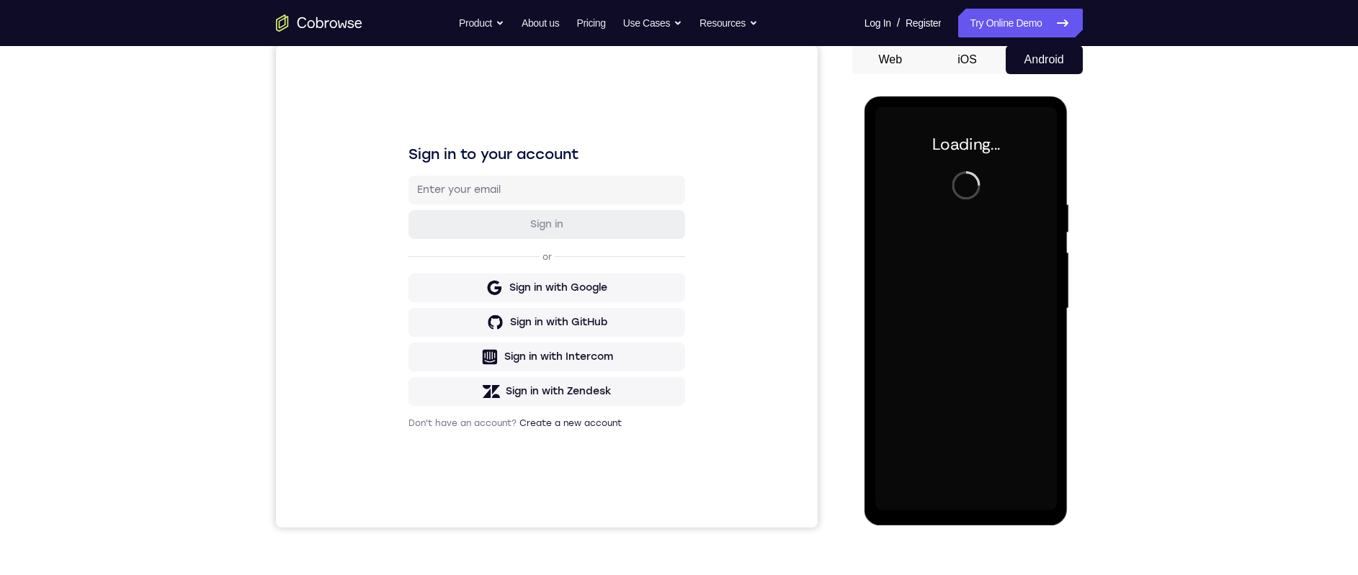
scroll to position [187, 0]
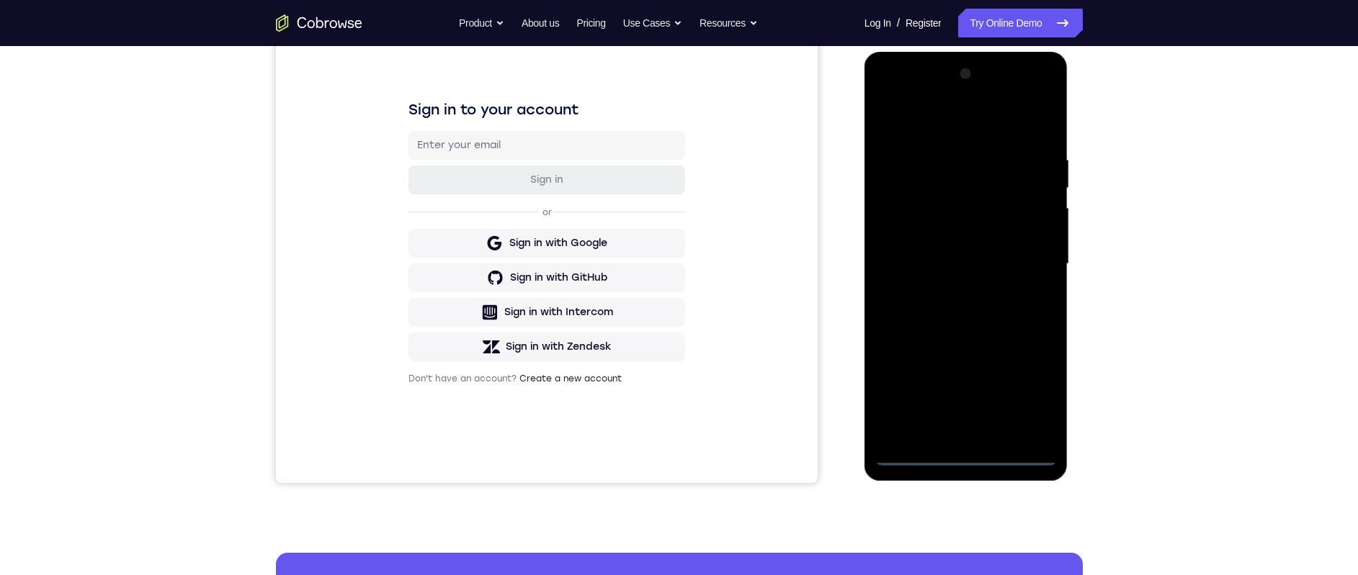
click at [965, 454] on div at bounding box center [966, 264] width 182 height 403
click at [1039, 397] on div at bounding box center [966, 264] width 182 height 403
click at [923, 125] on div at bounding box center [966, 264] width 182 height 403
click at [1029, 253] on div at bounding box center [966, 264] width 182 height 403
click at [950, 431] on div at bounding box center [966, 264] width 182 height 403
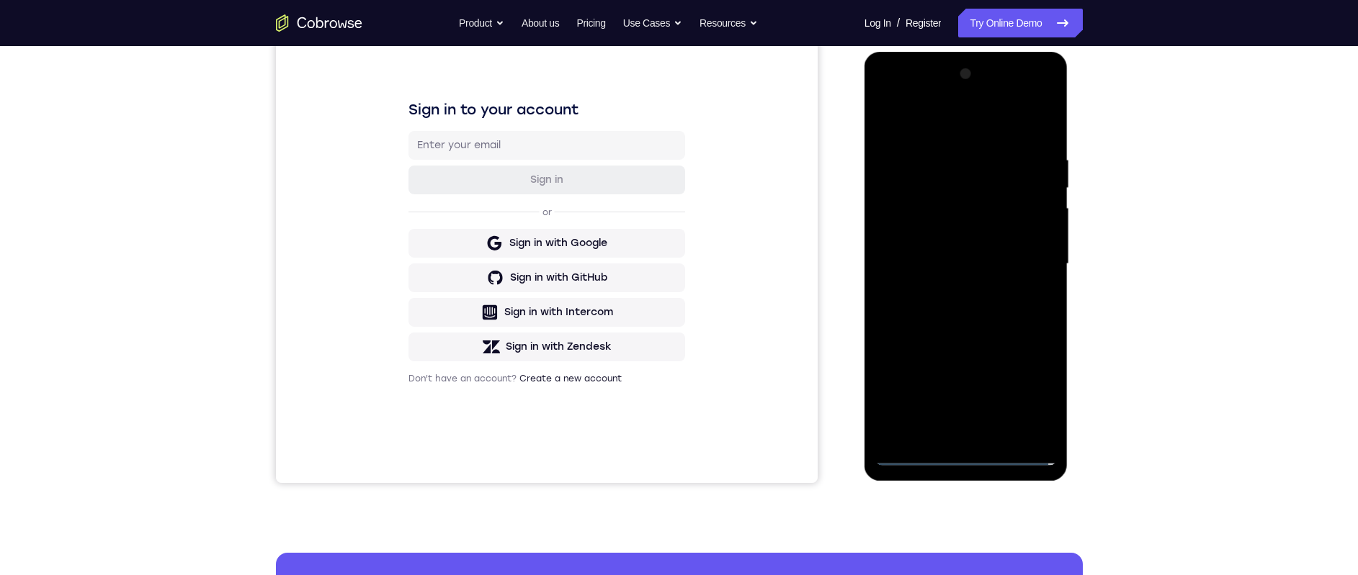
click at [946, 251] on div at bounding box center [966, 264] width 182 height 403
click at [948, 238] on div at bounding box center [966, 264] width 182 height 403
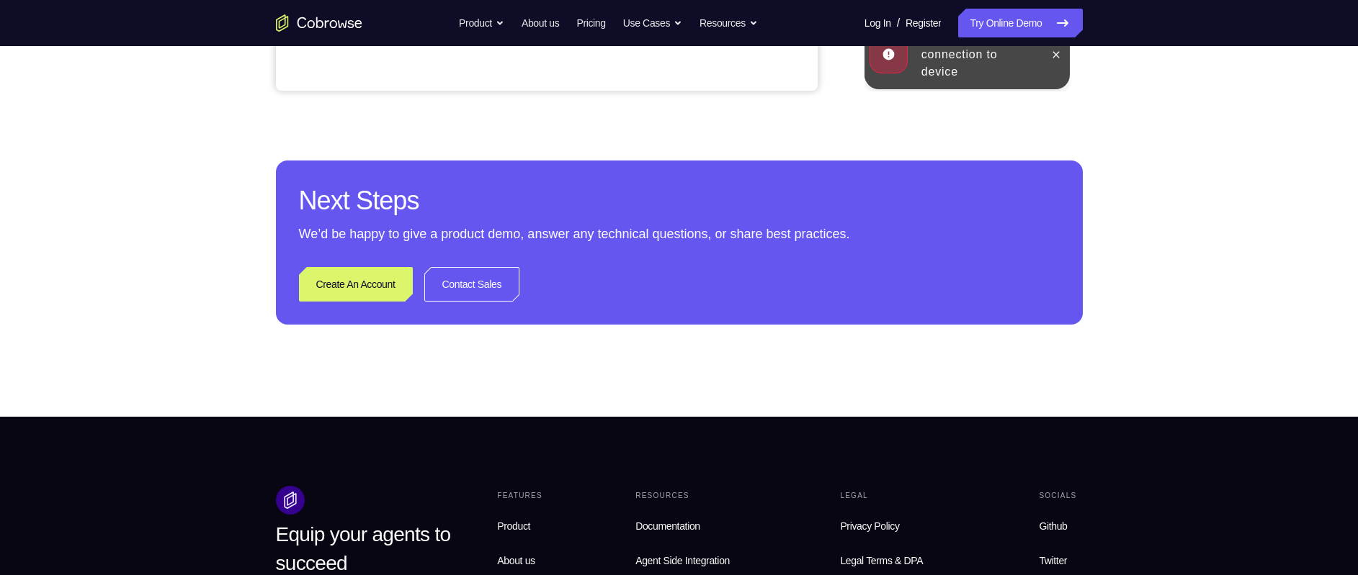
click at [1060, 55] on icon at bounding box center [1056, 55] width 12 height 12
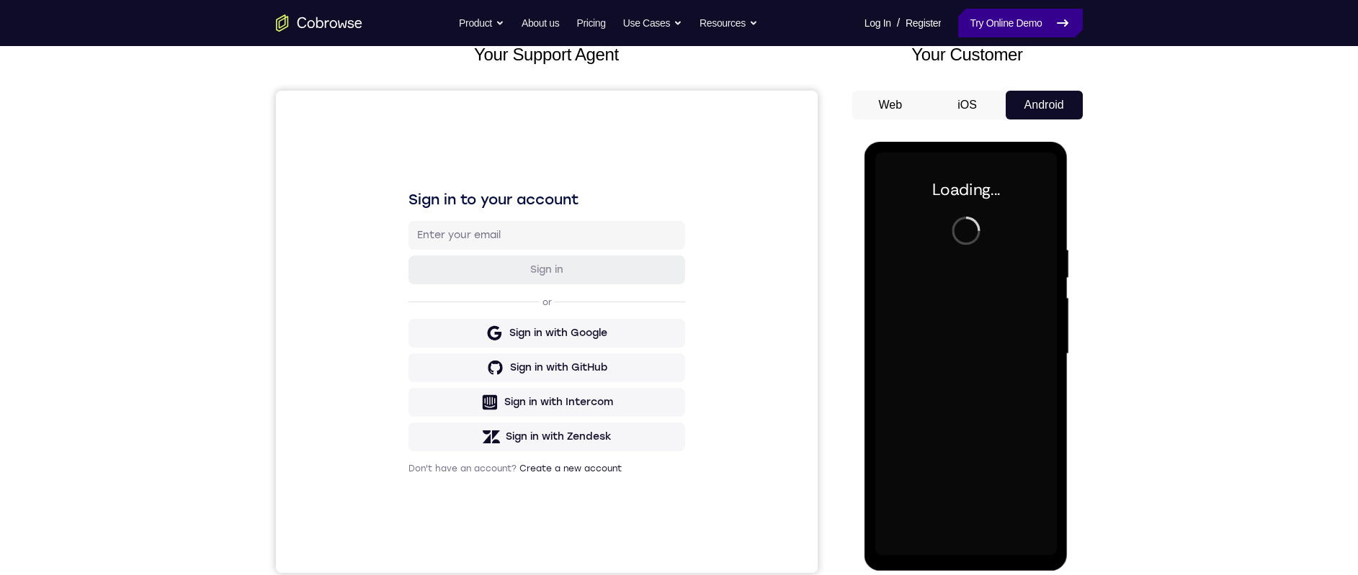
click at [1012, 18] on link "Try Online Demo" at bounding box center [1020, 23] width 124 height 29
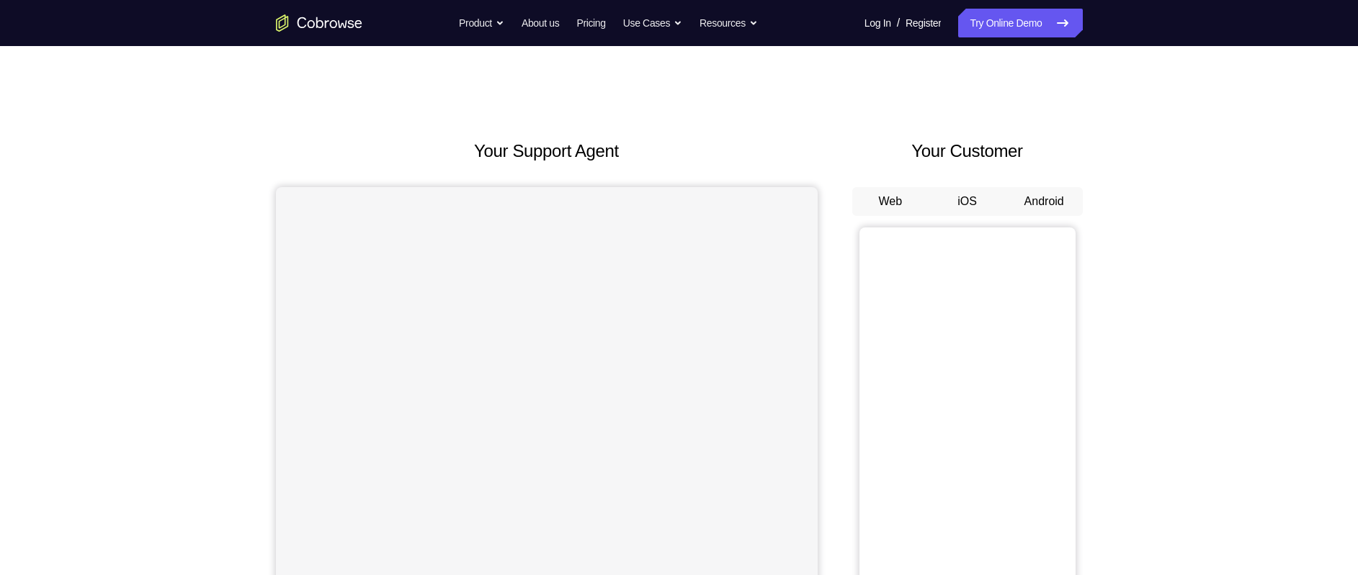
click at [1037, 209] on button "Android" at bounding box center [1043, 201] width 77 height 29
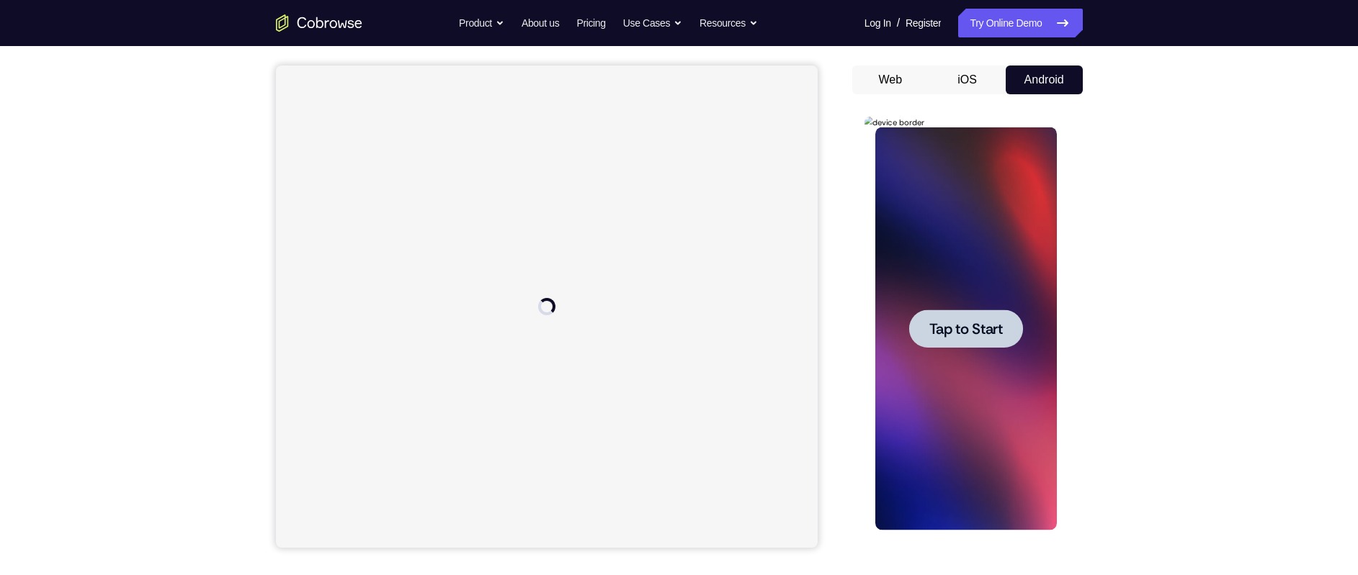
click at [974, 341] on div at bounding box center [966, 329] width 114 height 38
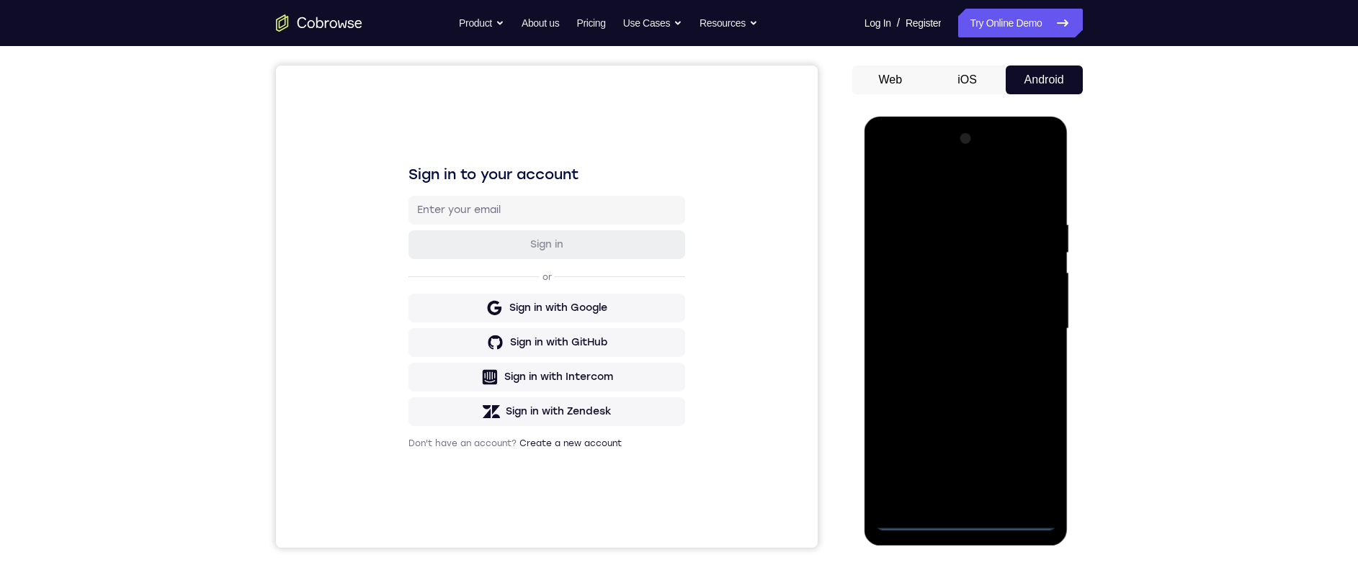
scroll to position [185, 0]
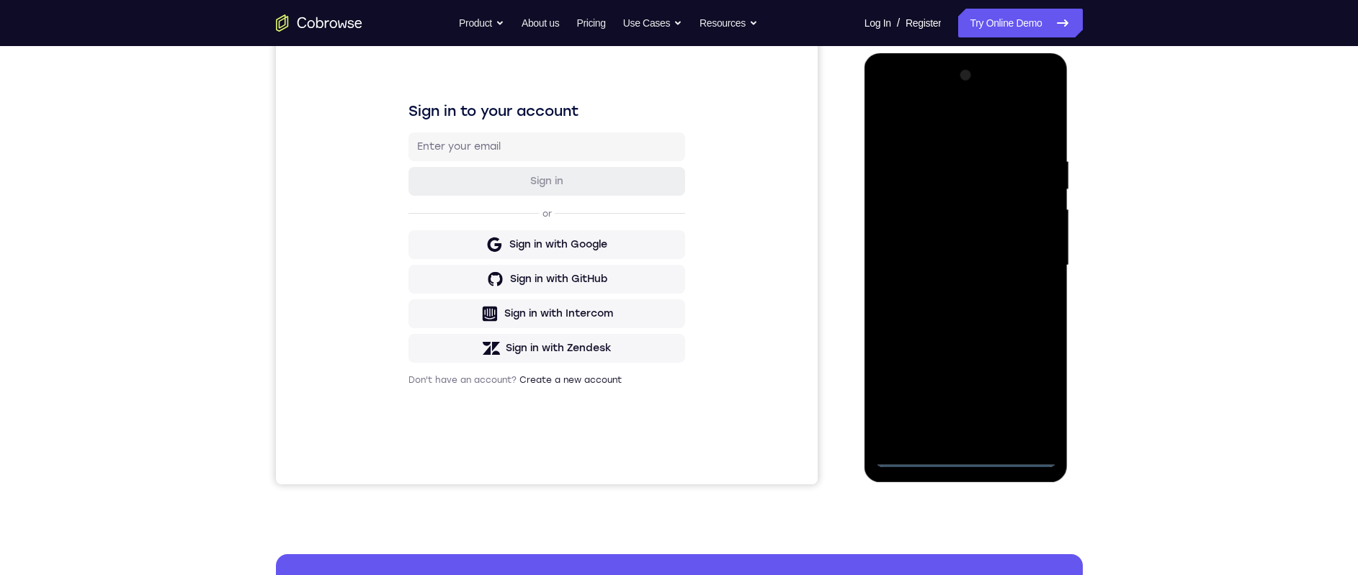
click at [962, 458] on div at bounding box center [966, 265] width 182 height 403
click at [1030, 403] on div at bounding box center [966, 265] width 182 height 403
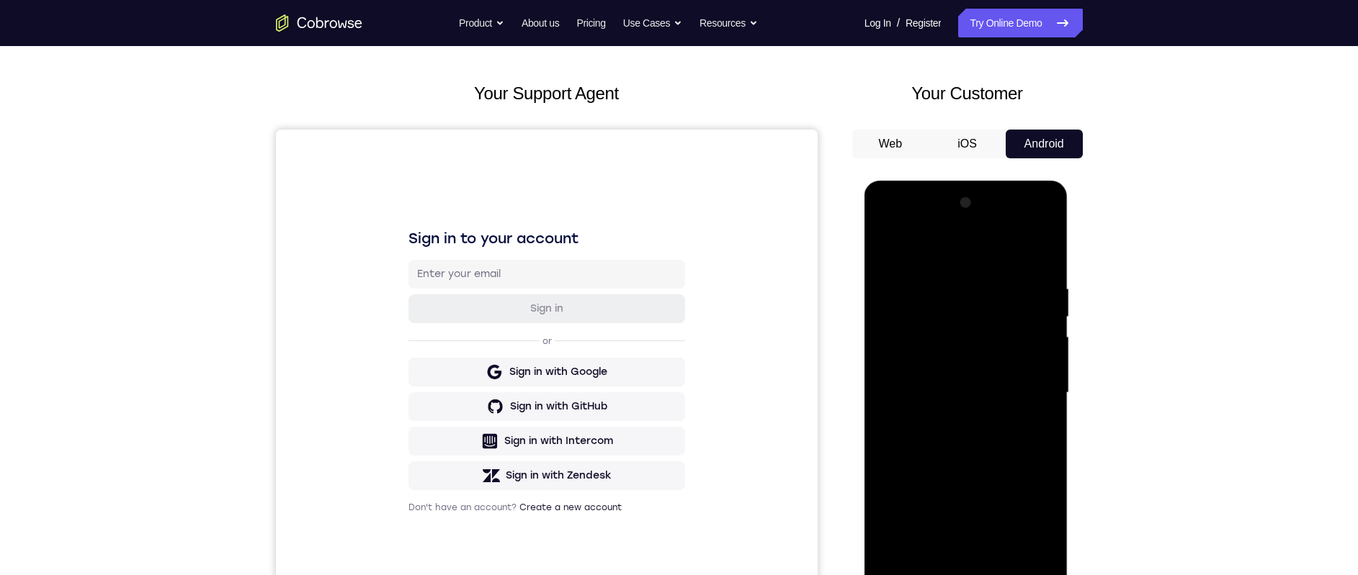
click at [913, 248] on div at bounding box center [966, 393] width 182 height 403
click at [1018, 393] on div at bounding box center [966, 393] width 182 height 403
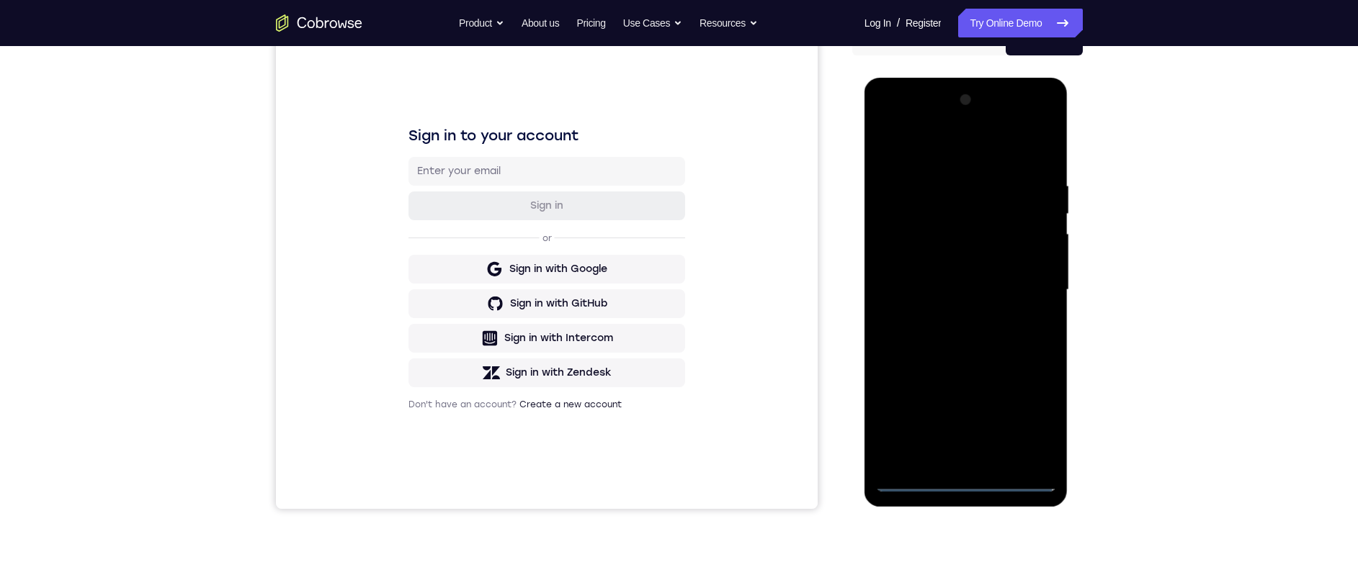
click at [955, 315] on div at bounding box center [966, 290] width 182 height 403
click at [948, 277] on div at bounding box center [966, 290] width 182 height 403
click at [949, 262] on div at bounding box center [966, 290] width 182 height 403
click at [947, 287] on div at bounding box center [966, 290] width 182 height 403
click at [963, 337] on div at bounding box center [966, 290] width 182 height 403
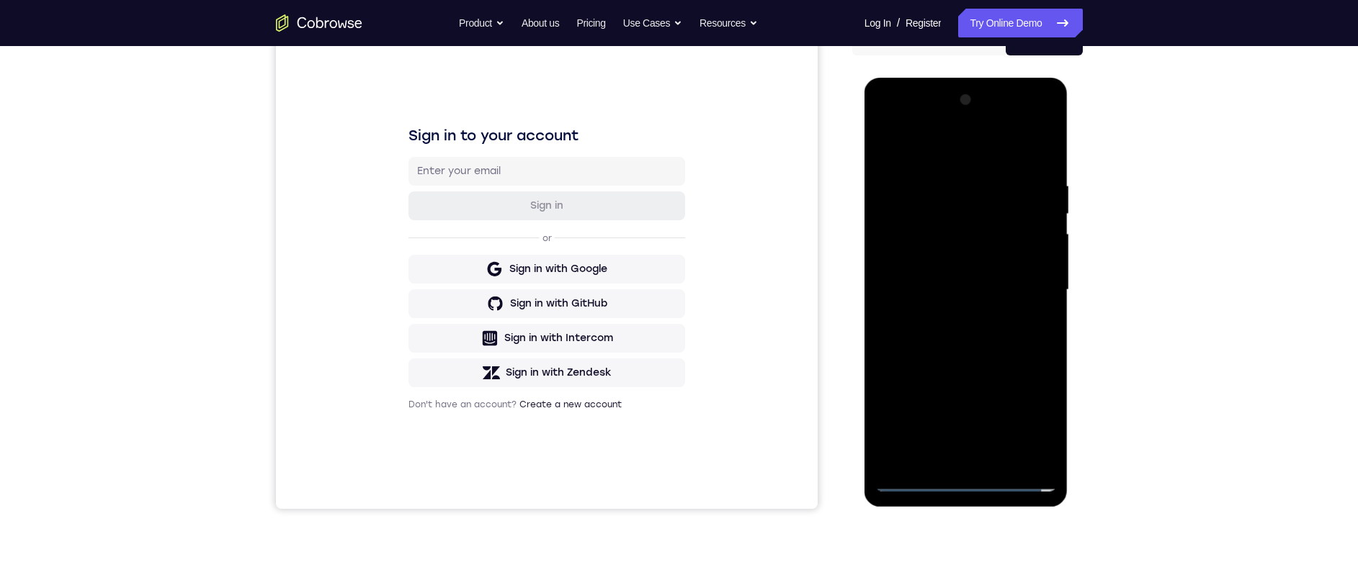
click at [963, 337] on div at bounding box center [966, 290] width 182 height 403
drag, startPoint x: 959, startPoint y: 148, endPoint x: 1063, endPoint y: 278, distance: 166.0
click at [1070, 151] on html "Online web based iOS Simulators and Android Emulators. Run iPhone, iPad, Mobile…" at bounding box center [966, 294] width 205 height 432
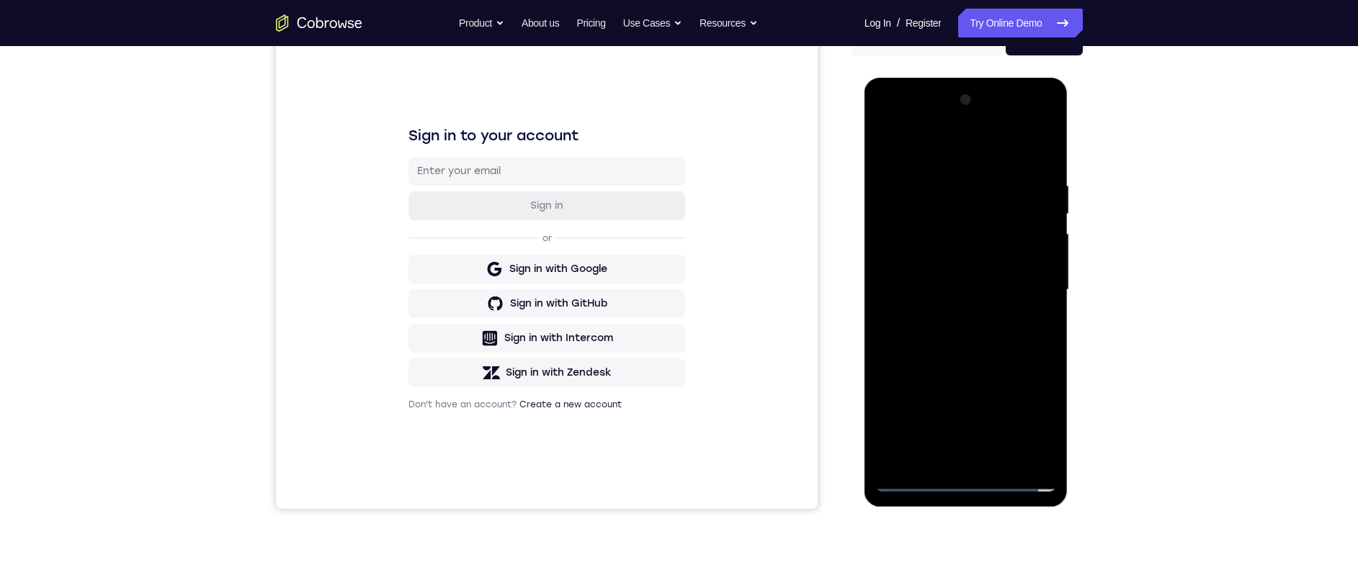
click at [991, 354] on div at bounding box center [966, 290] width 182 height 403
drag, startPoint x: 976, startPoint y: 339, endPoint x: 977, endPoint y: 317, distance: 22.4
click at [977, 317] on div at bounding box center [966, 290] width 182 height 403
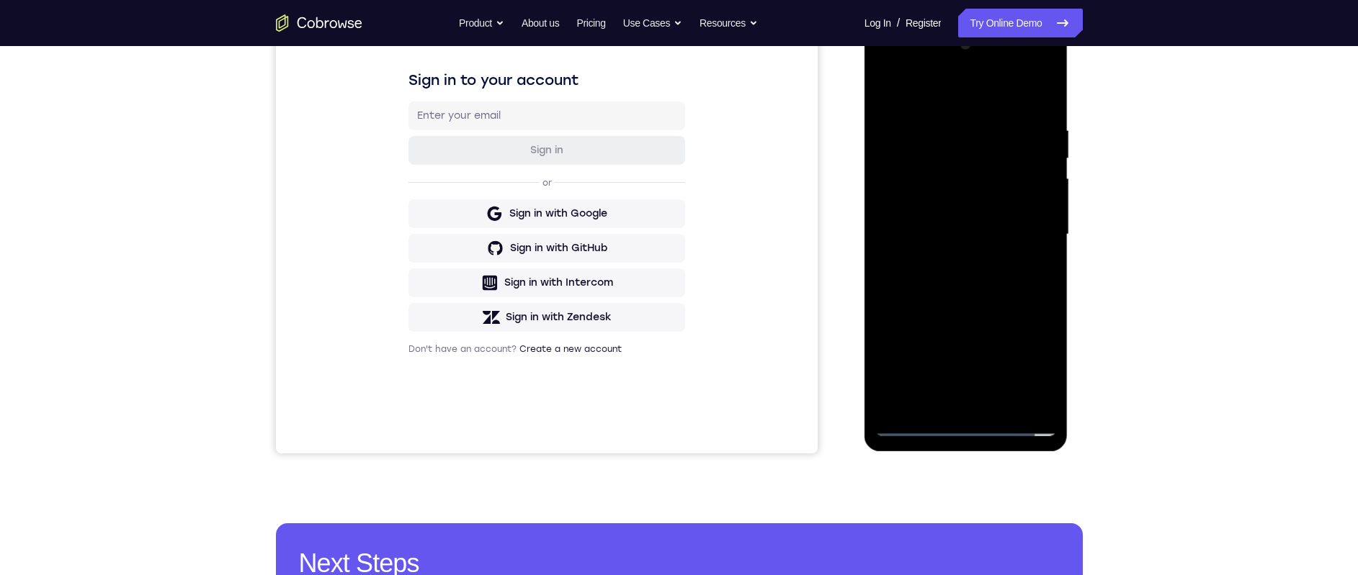
click at [933, 403] on div at bounding box center [966, 234] width 182 height 403
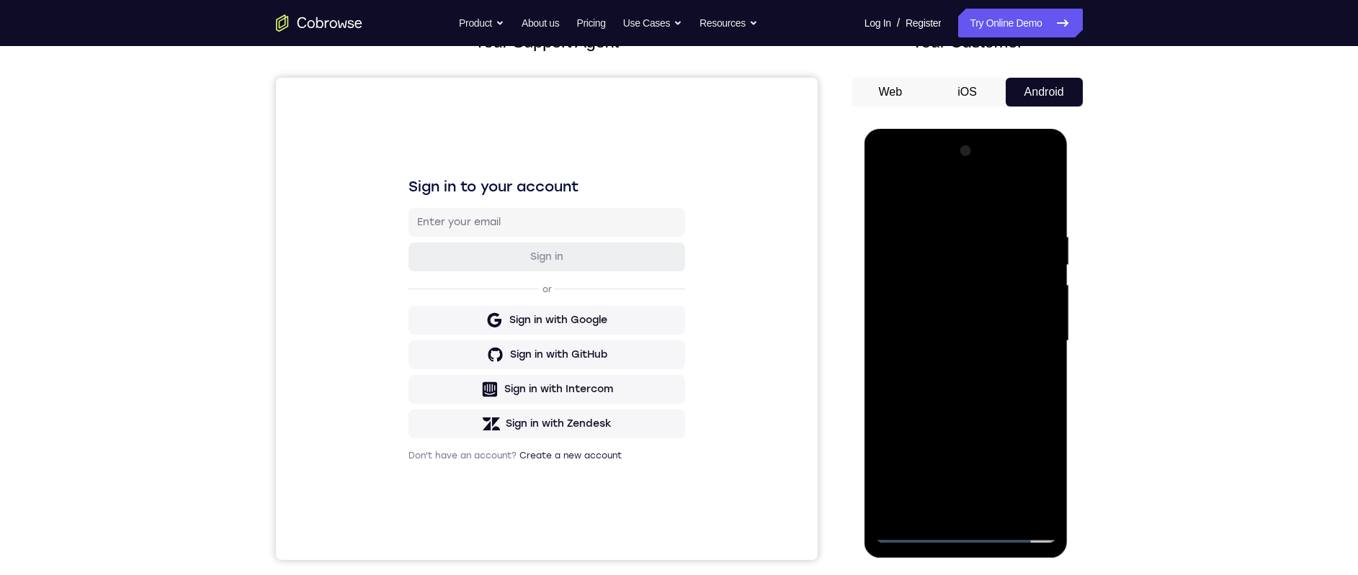
click at [971, 194] on div at bounding box center [966, 341] width 182 height 403
click at [922, 324] on div at bounding box center [966, 341] width 182 height 403
click at [908, 407] on div at bounding box center [966, 341] width 182 height 403
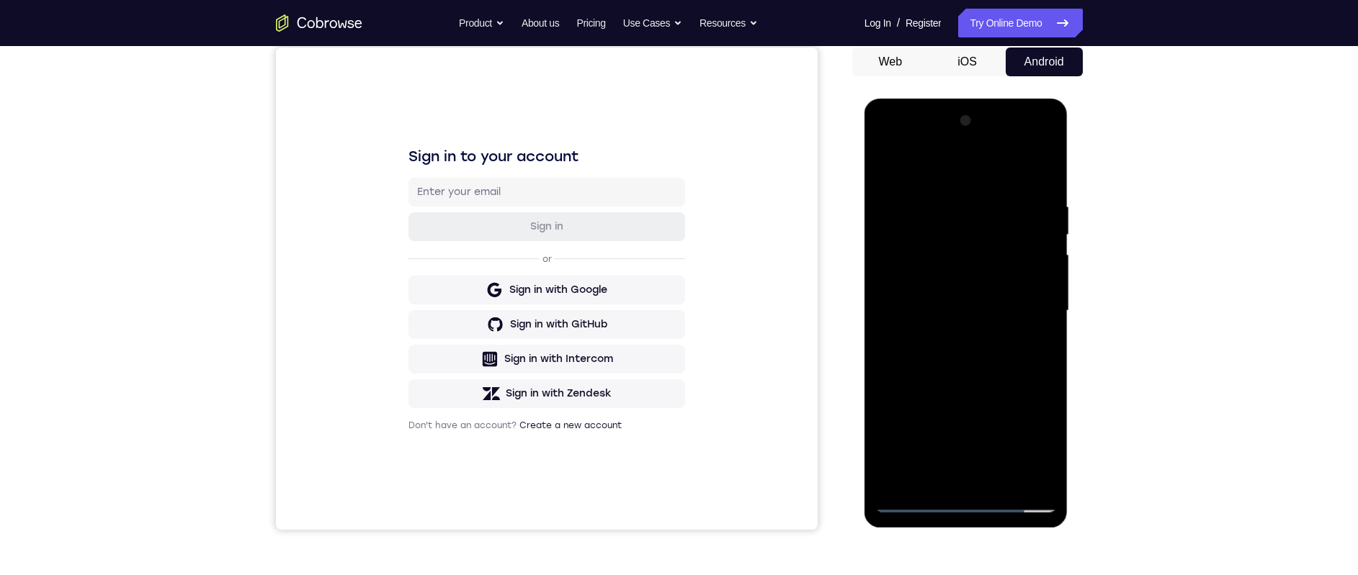
scroll to position [89, 0]
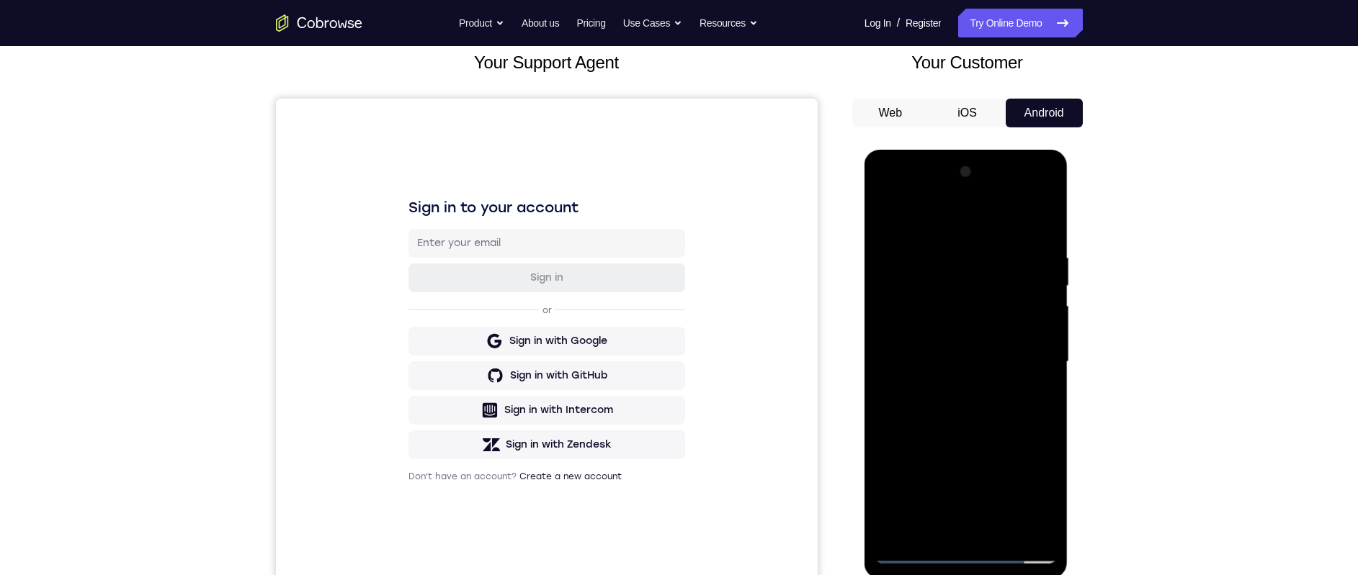
drag, startPoint x: 997, startPoint y: 300, endPoint x: 1000, endPoint y: 368, distance: 68.5
click at [993, 339] on div at bounding box center [966, 362] width 182 height 403
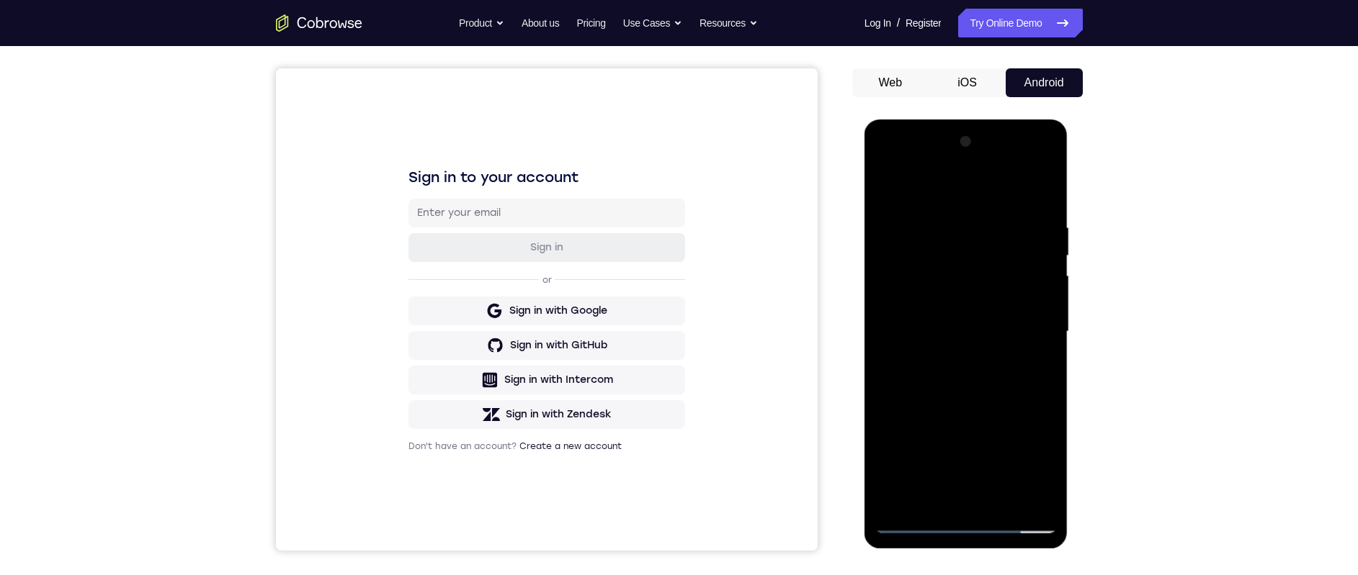
click at [1049, 331] on div at bounding box center [966, 331] width 182 height 403
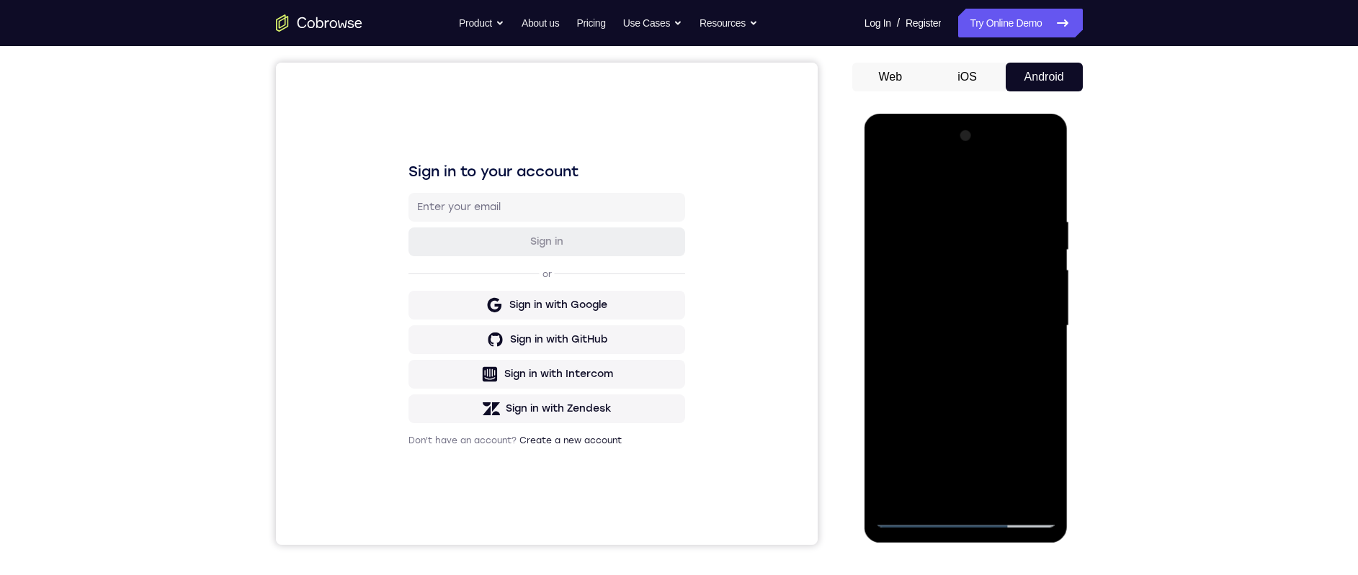
scroll to position [136, 0]
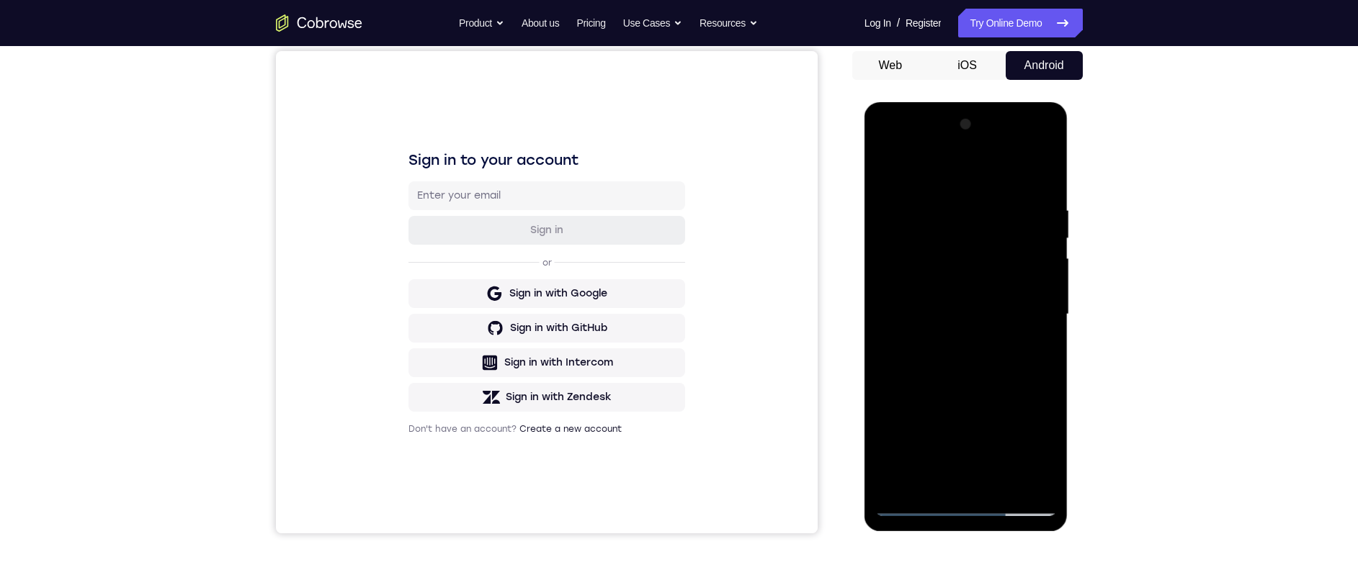
click at [1047, 313] on div at bounding box center [966, 314] width 182 height 403
click at [884, 315] on div at bounding box center [966, 314] width 182 height 403
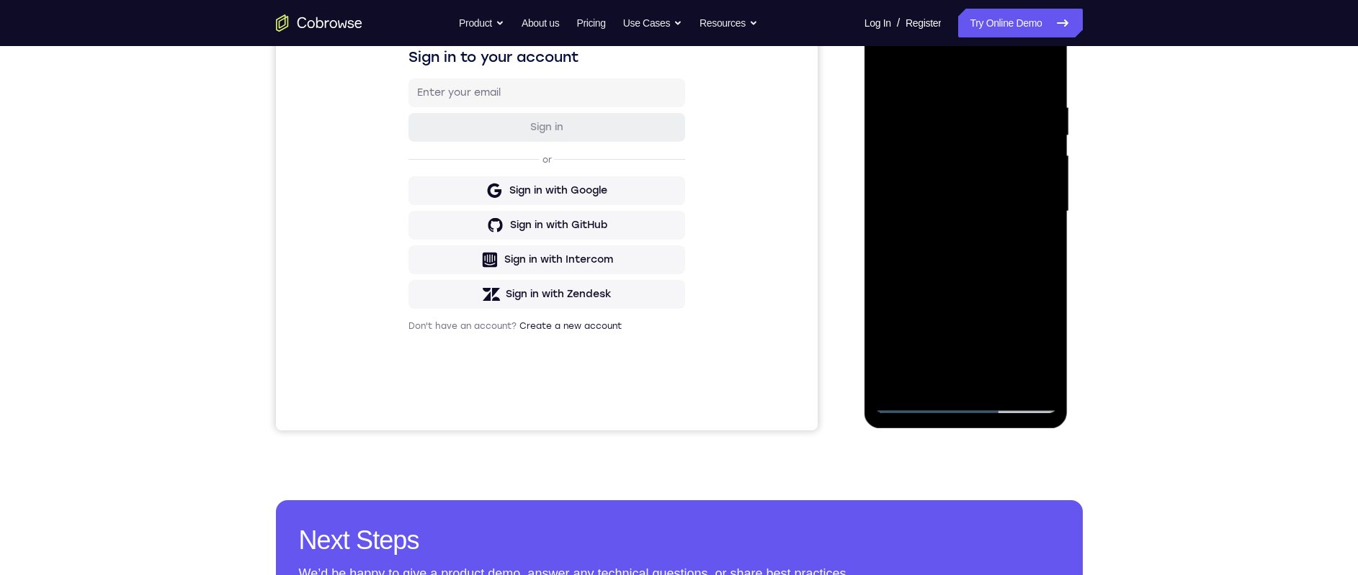
scroll to position [334, 0]
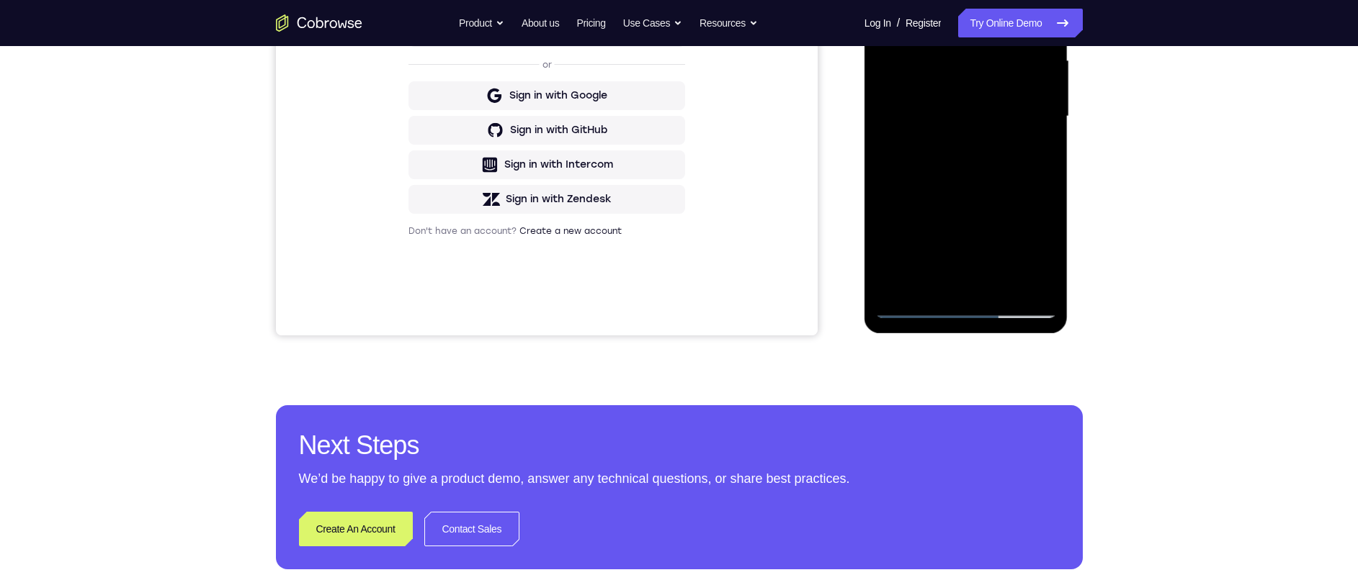
click at [902, 287] on div at bounding box center [966, 116] width 182 height 403
click at [952, 2] on div at bounding box center [966, 116] width 182 height 403
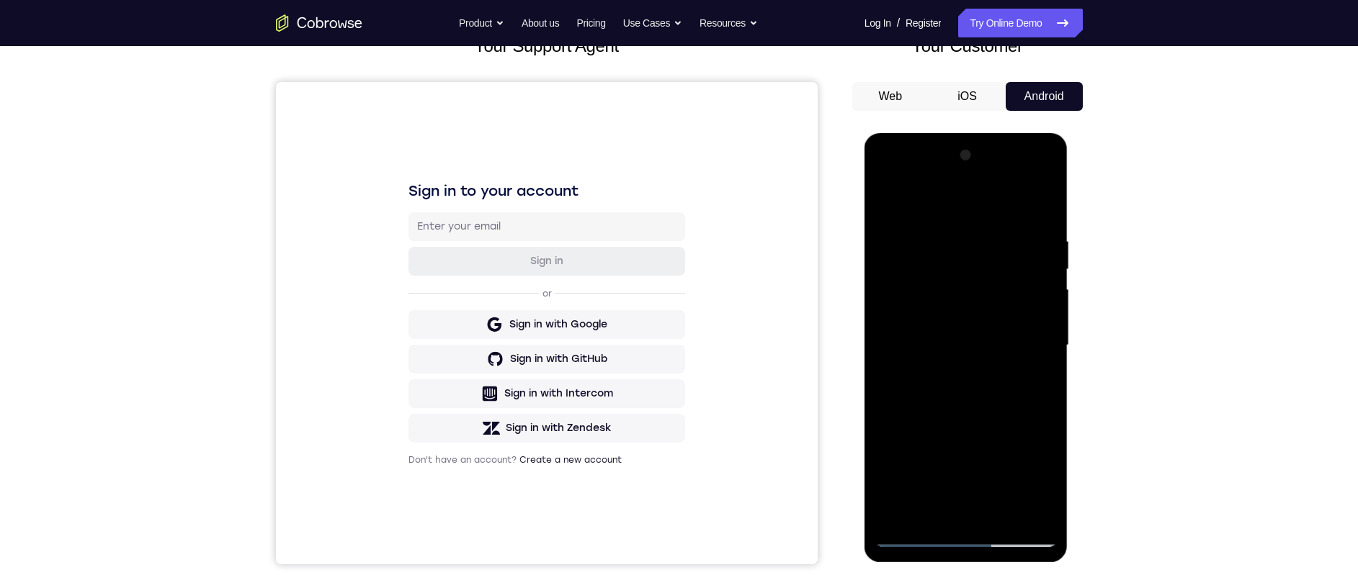
scroll to position [224, 0]
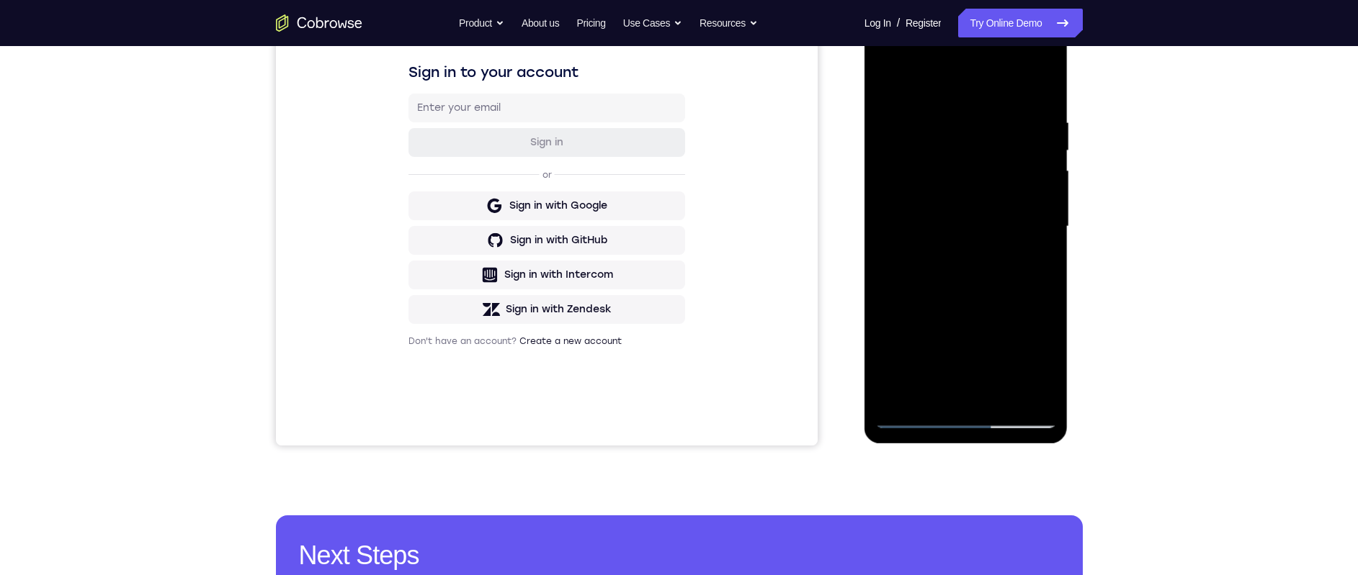
click at [1022, 392] on div at bounding box center [966, 226] width 182 height 403
click at [1036, 276] on div at bounding box center [966, 226] width 182 height 403
click at [1021, 390] on div at bounding box center [966, 226] width 182 height 403
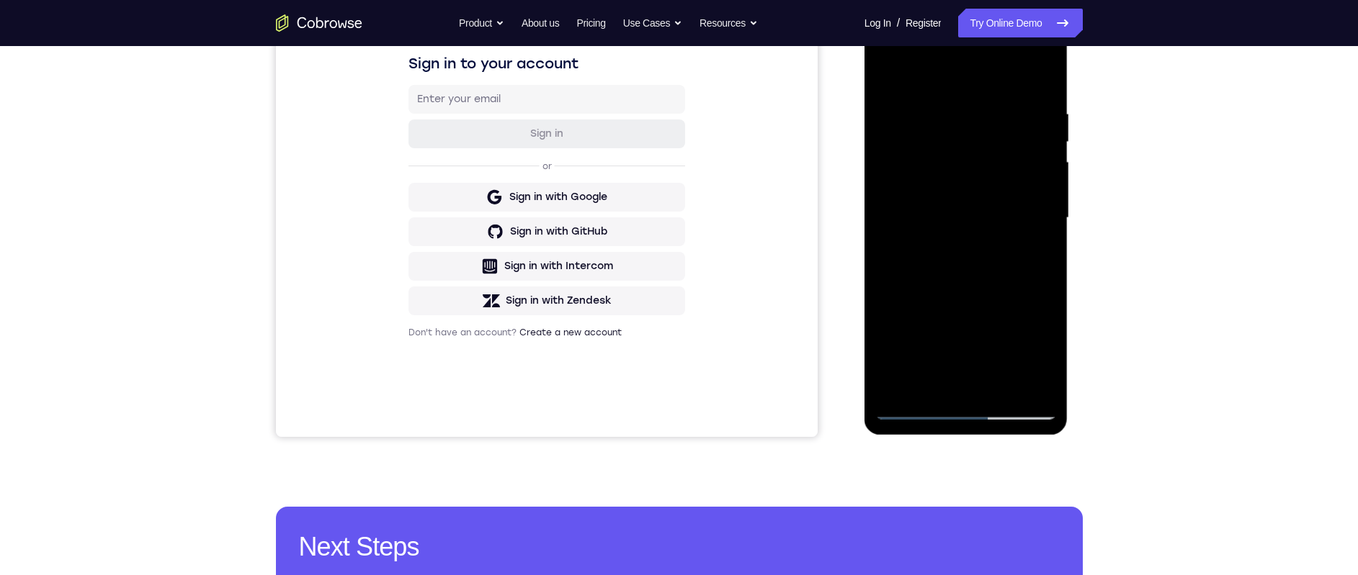
click at [1044, 332] on div at bounding box center [966, 218] width 182 height 403
